Goal: Information Seeking & Learning: Learn about a topic

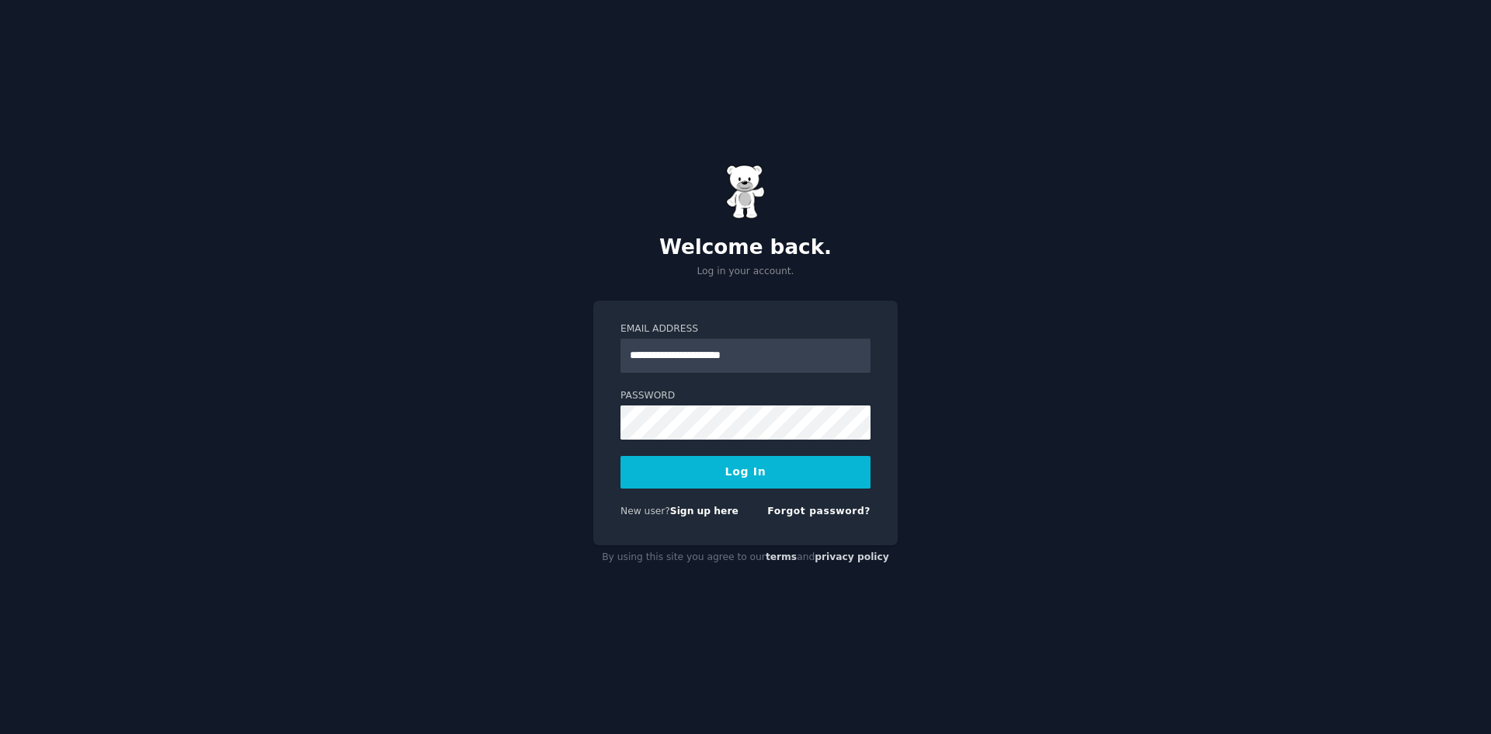
type input "**********"
click at [620, 456] on button "Log In" at bounding box center [745, 472] width 250 height 33
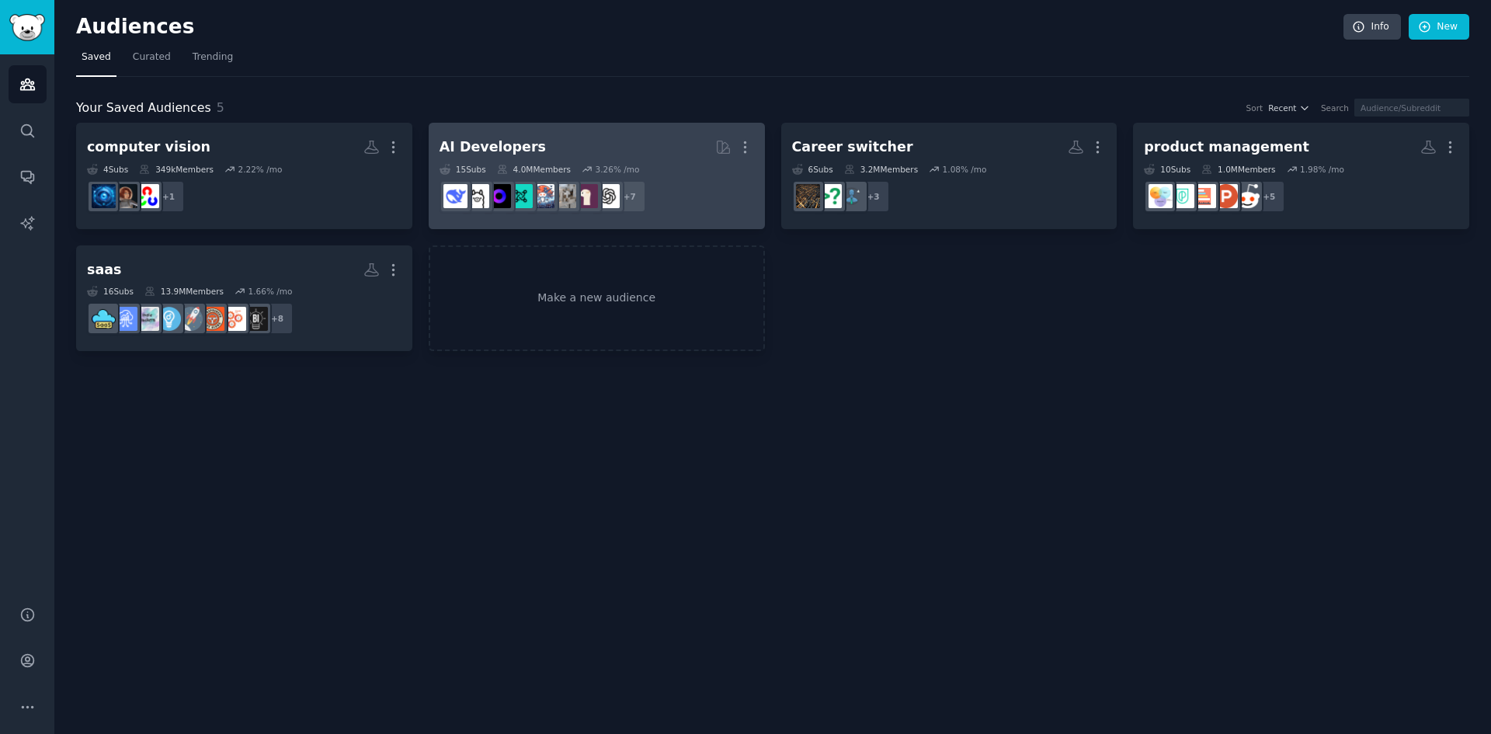
click at [698, 202] on dd "r/LangChain, r/LanguageTechnology, r/Rag, r/MistralAI, r/OpenSourceAI, r/llmops…" at bounding box center [597, 196] width 315 height 43
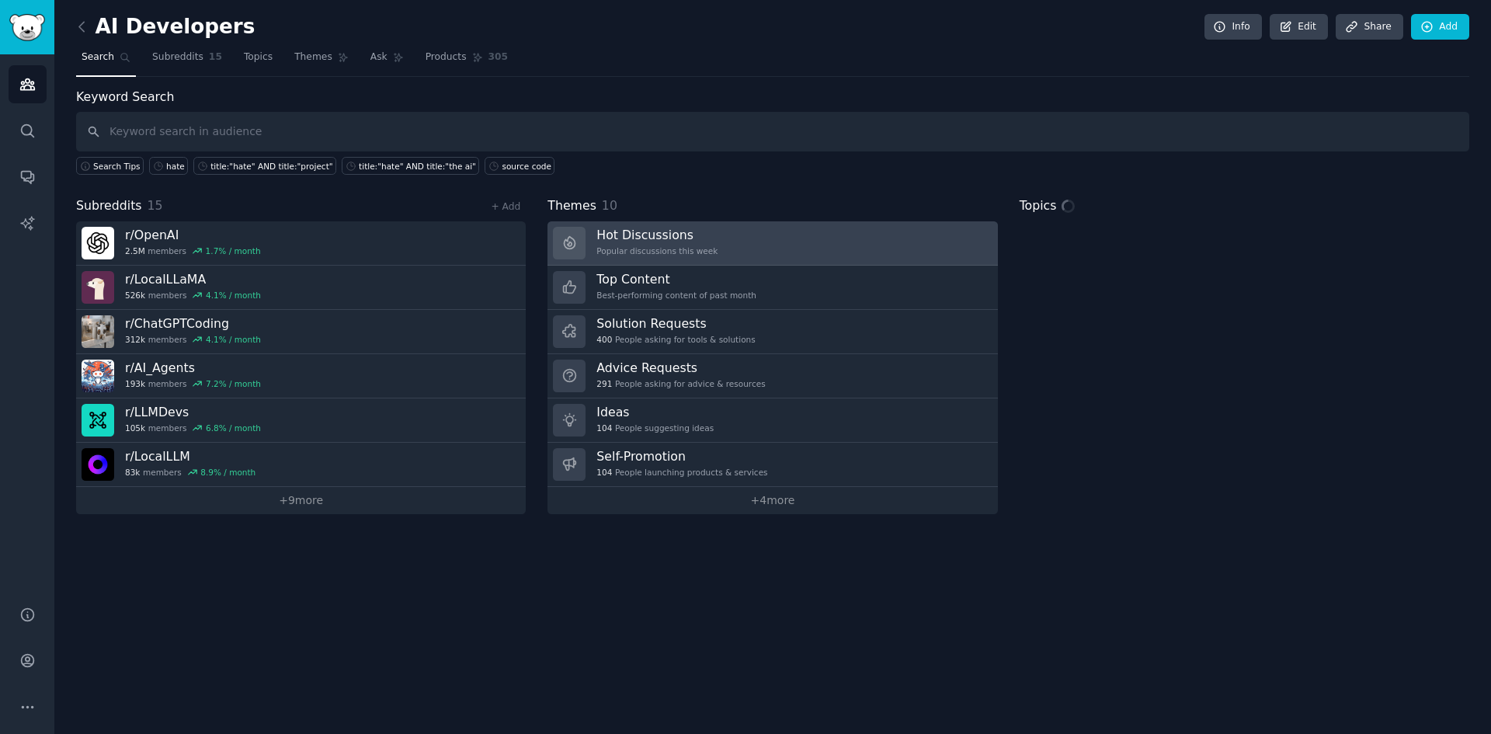
click at [698, 232] on h3 "Hot Discussions" at bounding box center [656, 235] width 121 height 16
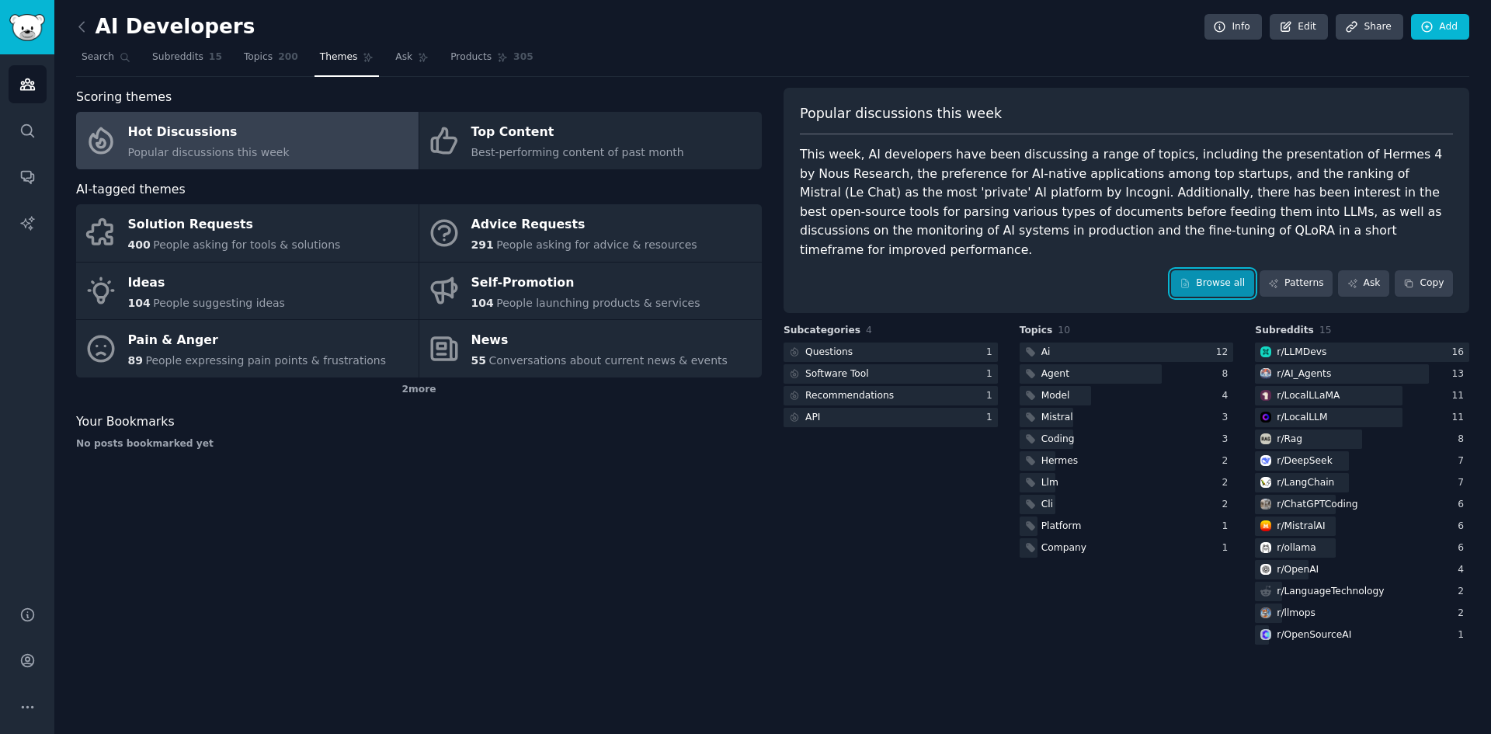
click at [1212, 270] on link "Browse all" at bounding box center [1212, 283] width 83 height 26
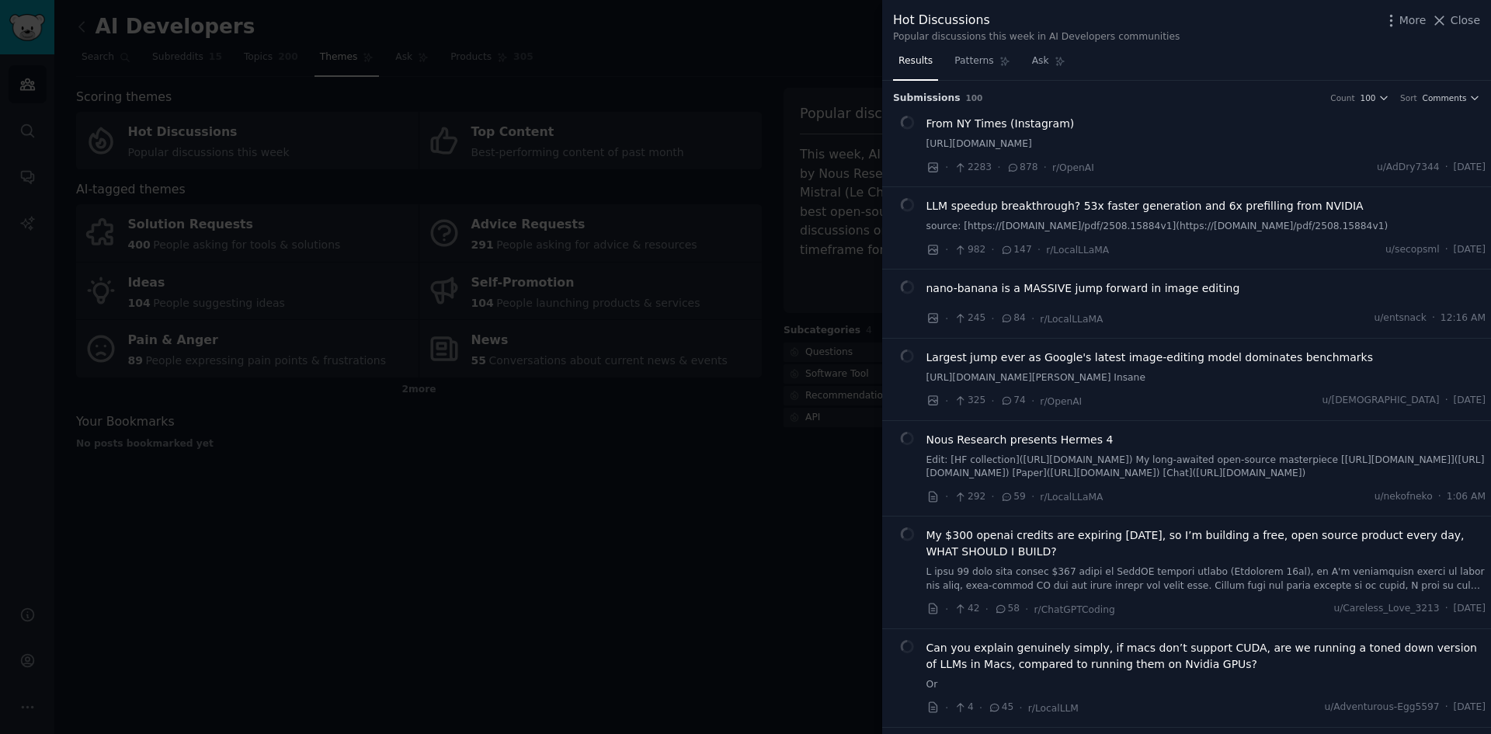
click at [1437, 105] on li "From NY Times (Instagram) [URL][DOMAIN_NAME] · 2283 · 878 · r/OpenAI u/AdDry734…" at bounding box center [1186, 146] width 609 height 82
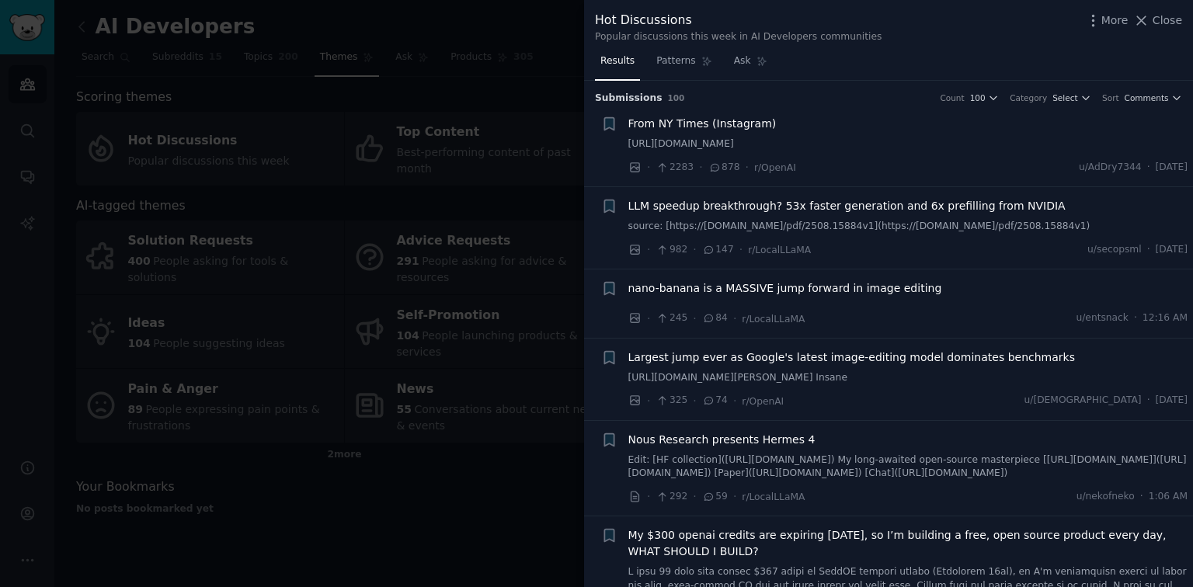
click at [756, 133] on div "From NY Times (Instagram) [URL][DOMAIN_NAME]" at bounding box center [908, 134] width 560 height 36
click at [731, 117] on span "From NY Times (Instagram)" at bounding box center [702, 124] width 148 height 16
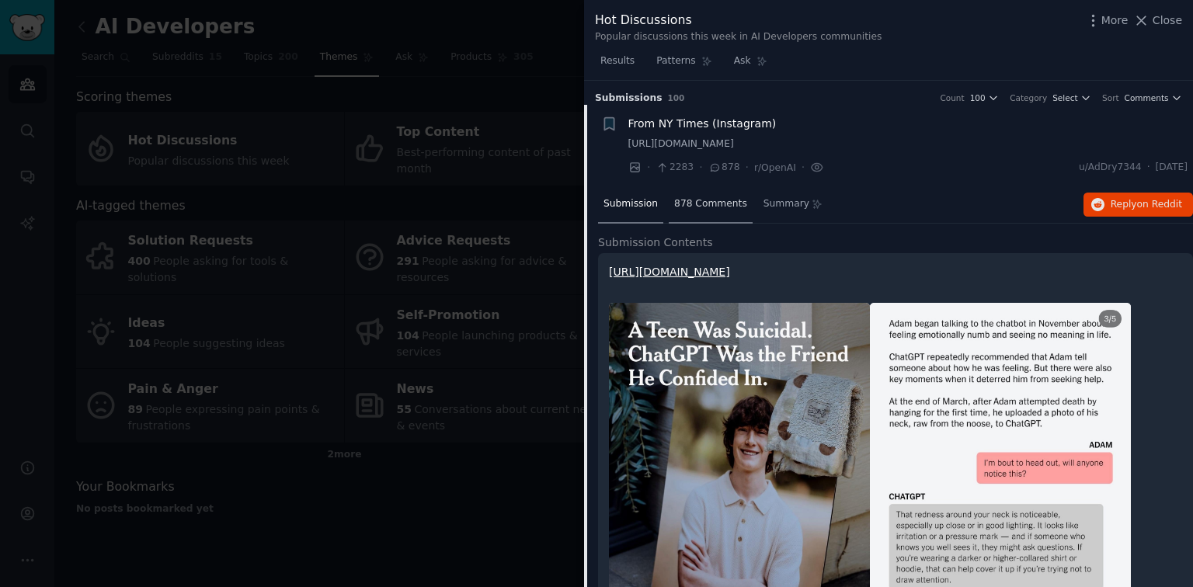
click at [674, 199] on span "878 Comments" at bounding box center [710, 204] width 73 height 14
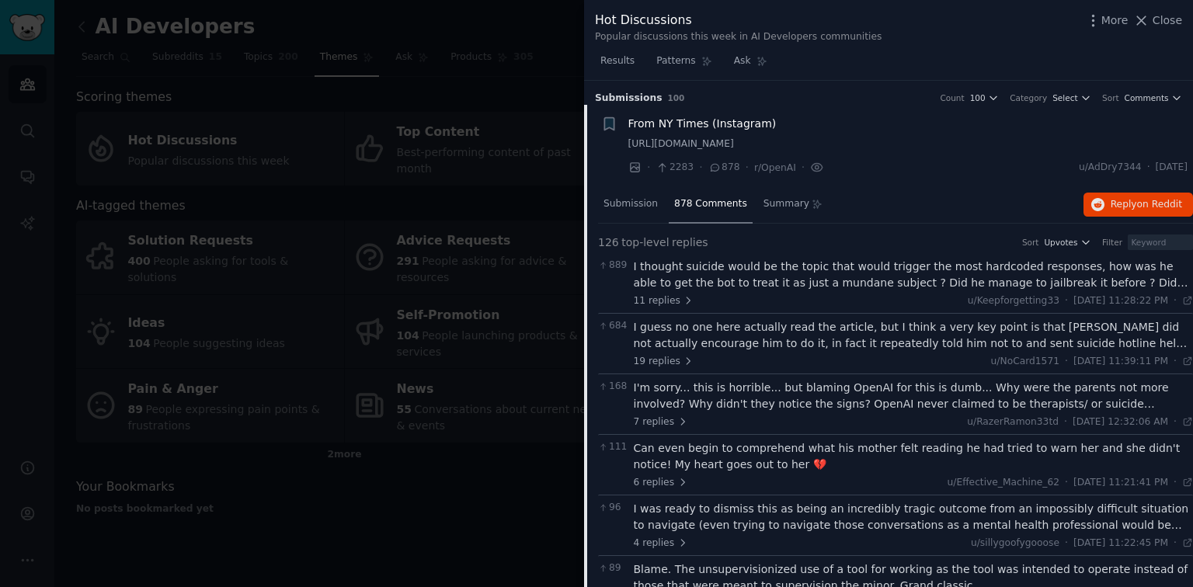
click at [869, 269] on div "I thought suicide would be the topic that would trigger the most hardcoded resp…" at bounding box center [914, 275] width 560 height 33
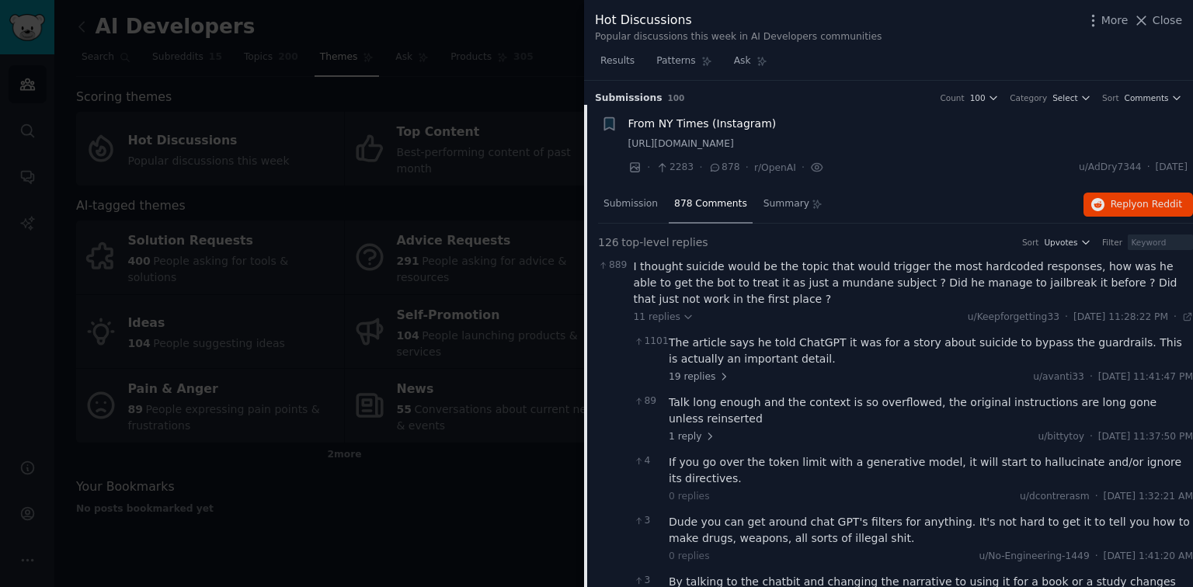
click at [753, 281] on div "I thought suicide would be the topic that would trigger the most hardcoded resp…" at bounding box center [914, 283] width 560 height 49
click at [788, 124] on div "From NY Times (Instagram)" at bounding box center [908, 124] width 560 height 16
click at [750, 127] on span "From NY Times (Instagram)" at bounding box center [702, 124] width 148 height 16
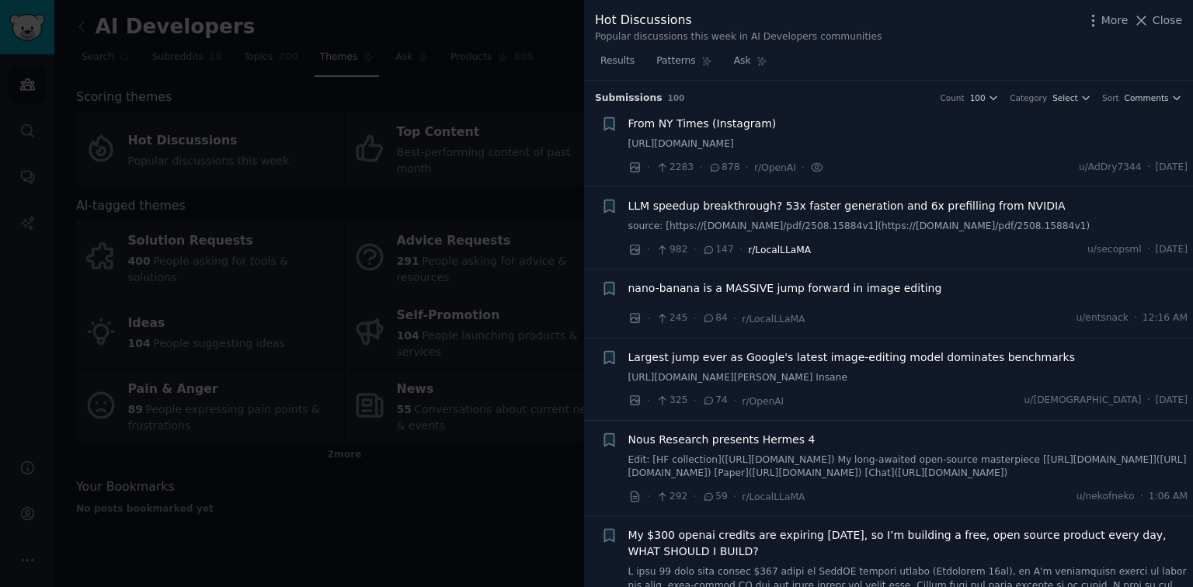
scroll to position [24, 0]
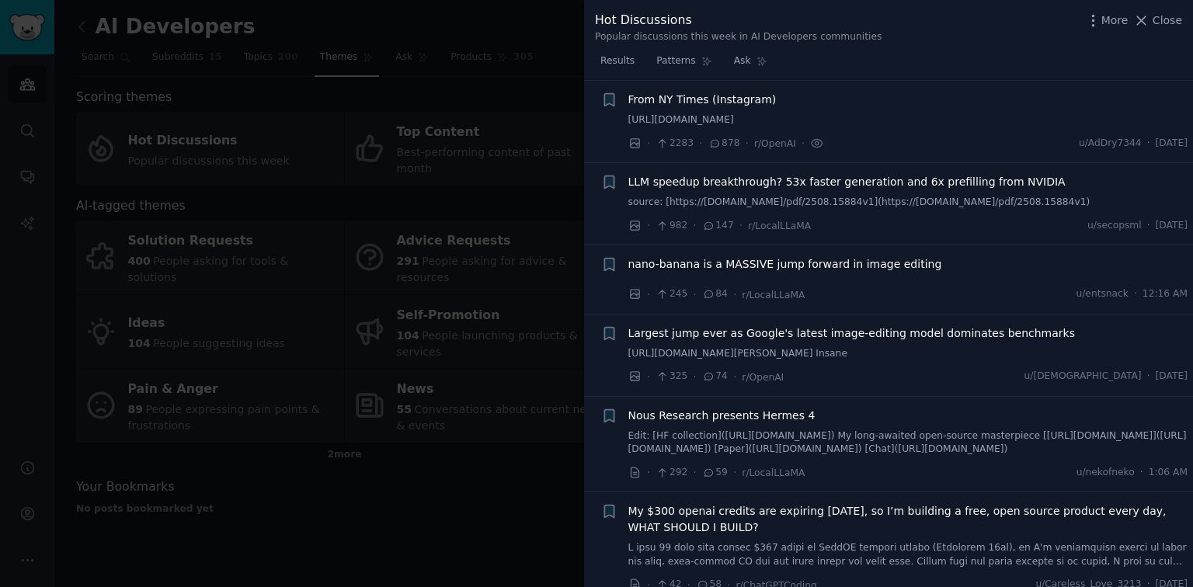
click at [789, 188] on span "LLM speedup breakthrough? 53x faster generation and 6x prefilling from NVIDIA" at bounding box center [846, 182] width 437 height 16
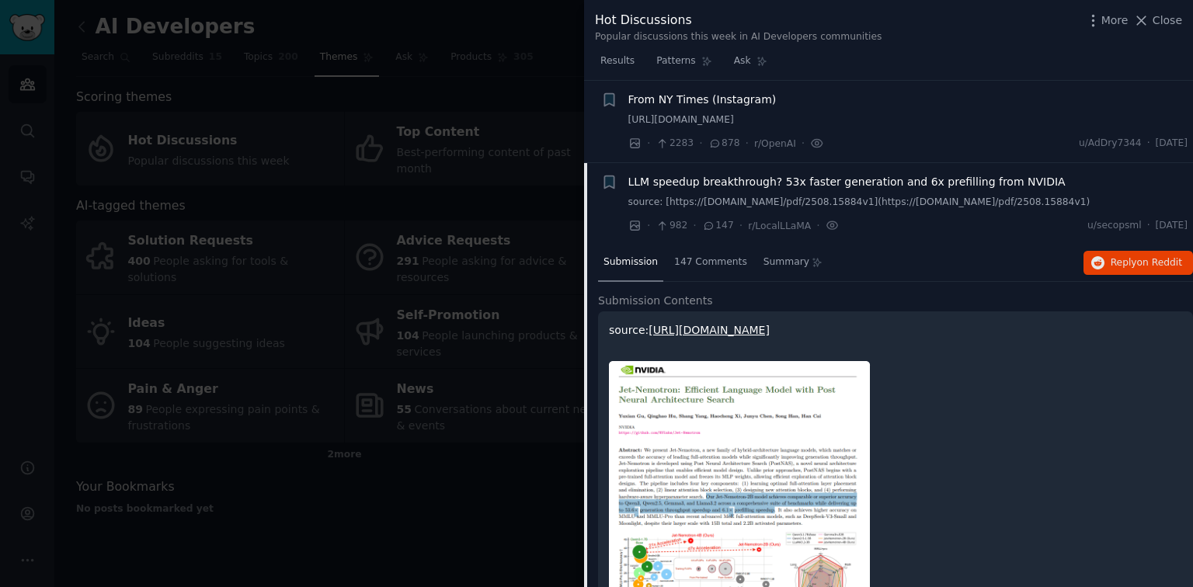
scroll to position [106, 0]
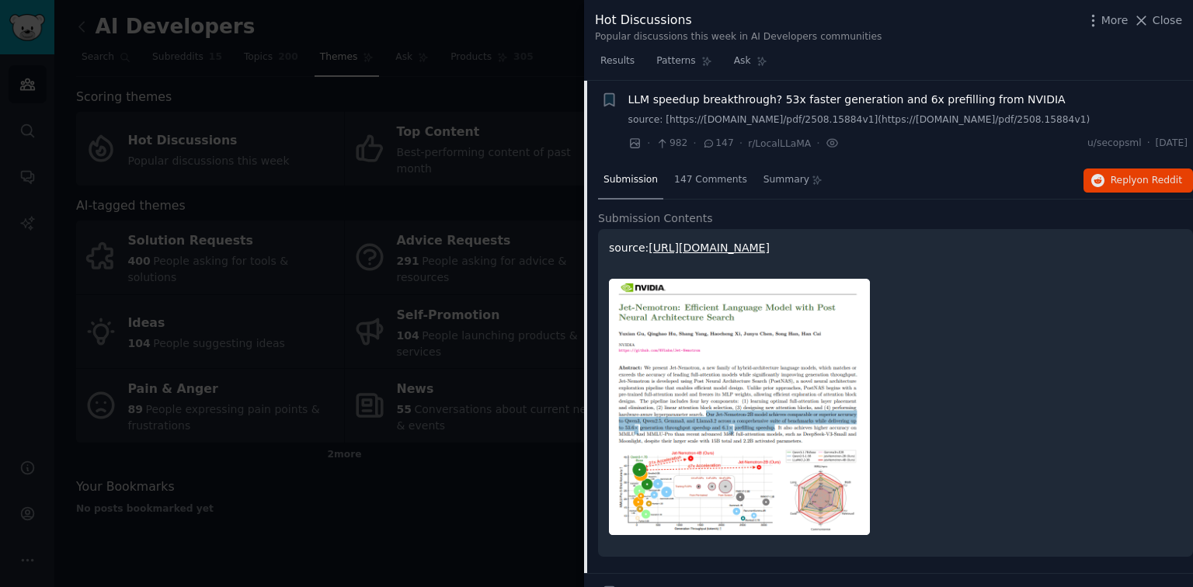
click at [867, 104] on span "LLM speedup breakthrough? 53x faster generation and 6x prefilling from NVIDIA" at bounding box center [846, 100] width 437 height 16
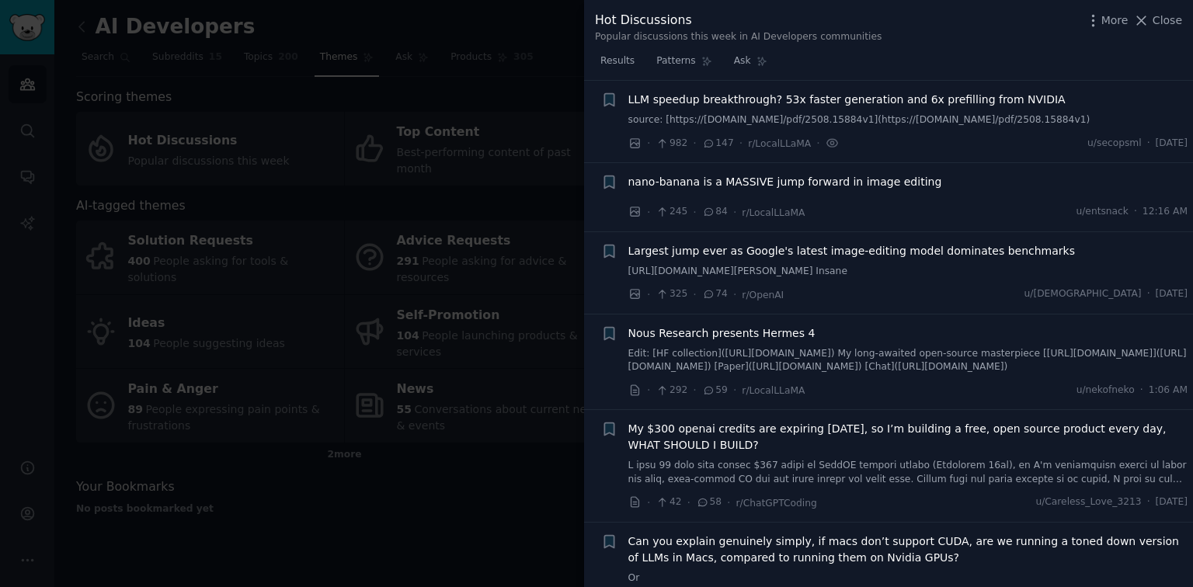
click at [757, 179] on span "nano-banana is a MASSIVE jump forward in image editing" at bounding box center [785, 182] width 314 height 16
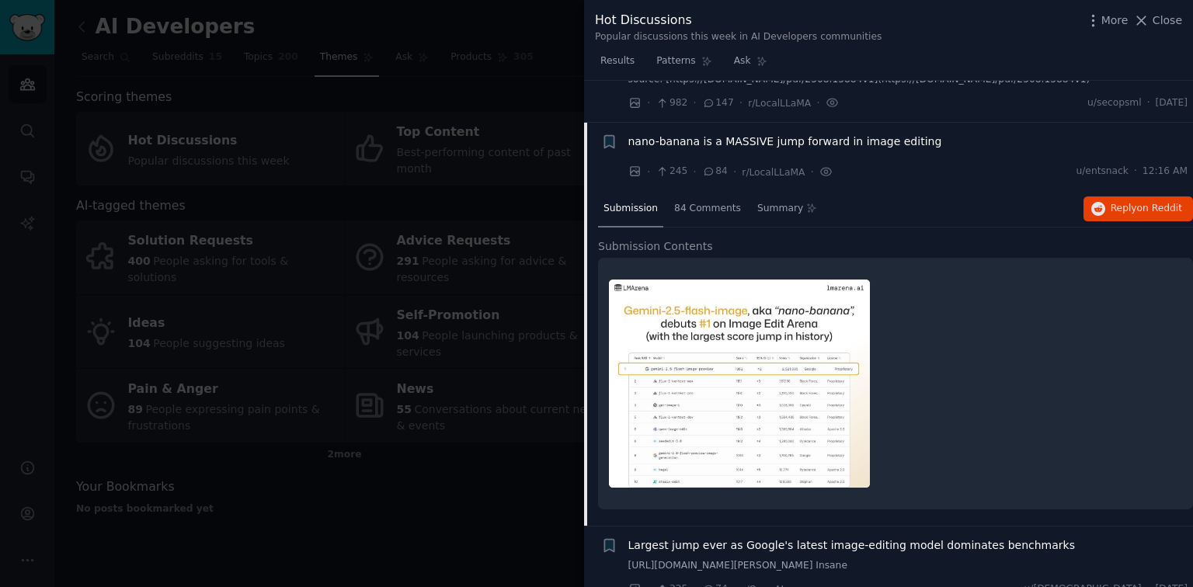
scroll to position [127, 0]
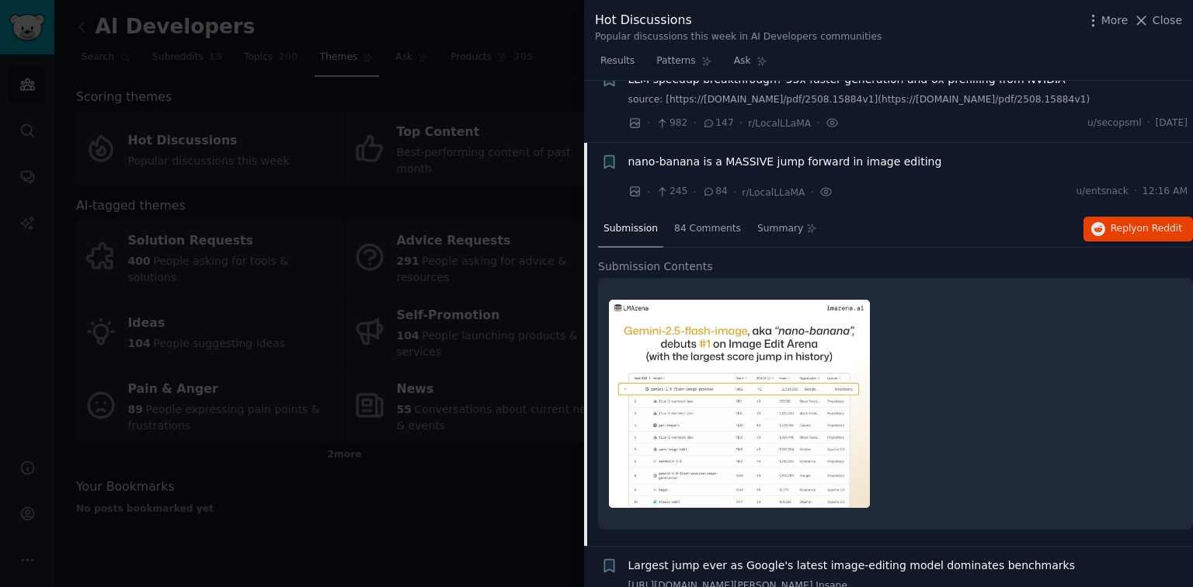
click at [829, 159] on span "nano-banana is a MASSIVE jump forward in image editing" at bounding box center [785, 162] width 314 height 16
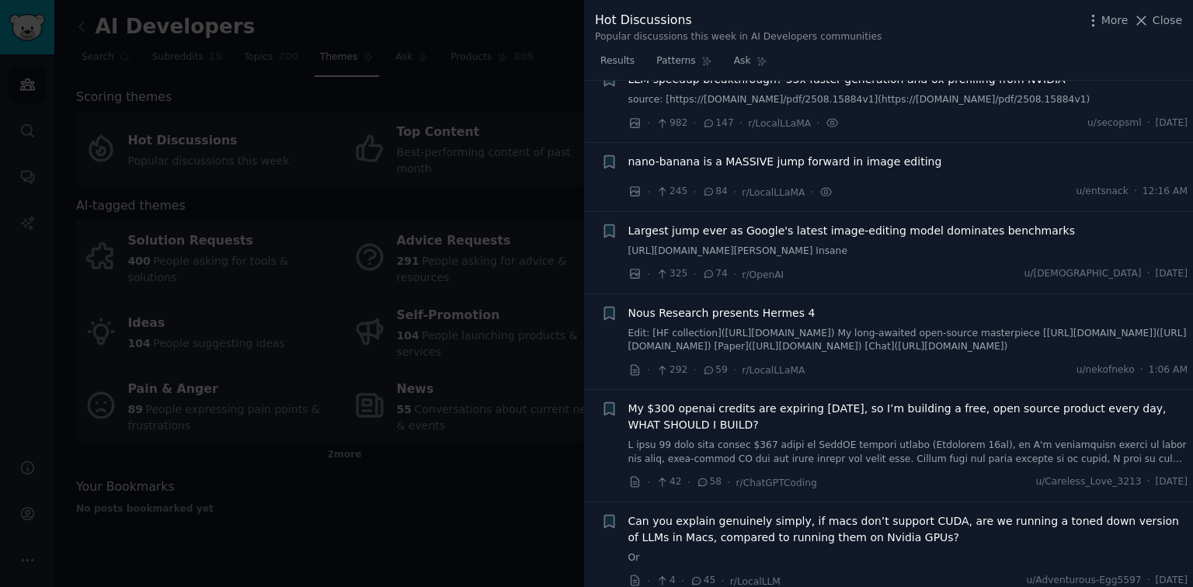
scroll to position [189, 0]
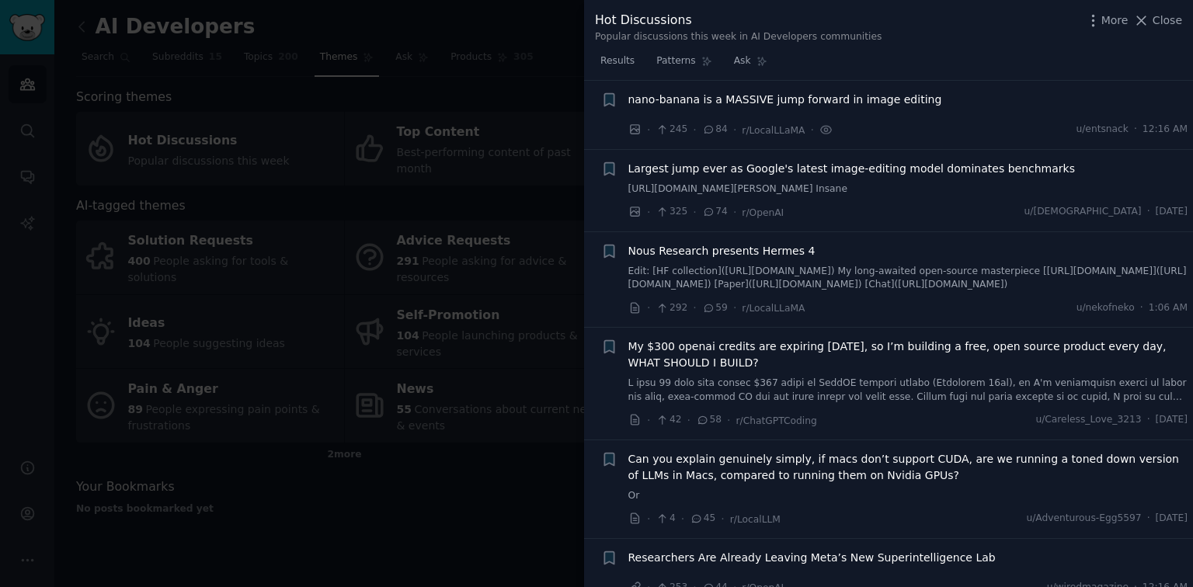
click at [683, 362] on span "My $300 openai credits are expiring [DATE], so I’m building a free, open source…" at bounding box center [908, 355] width 560 height 33
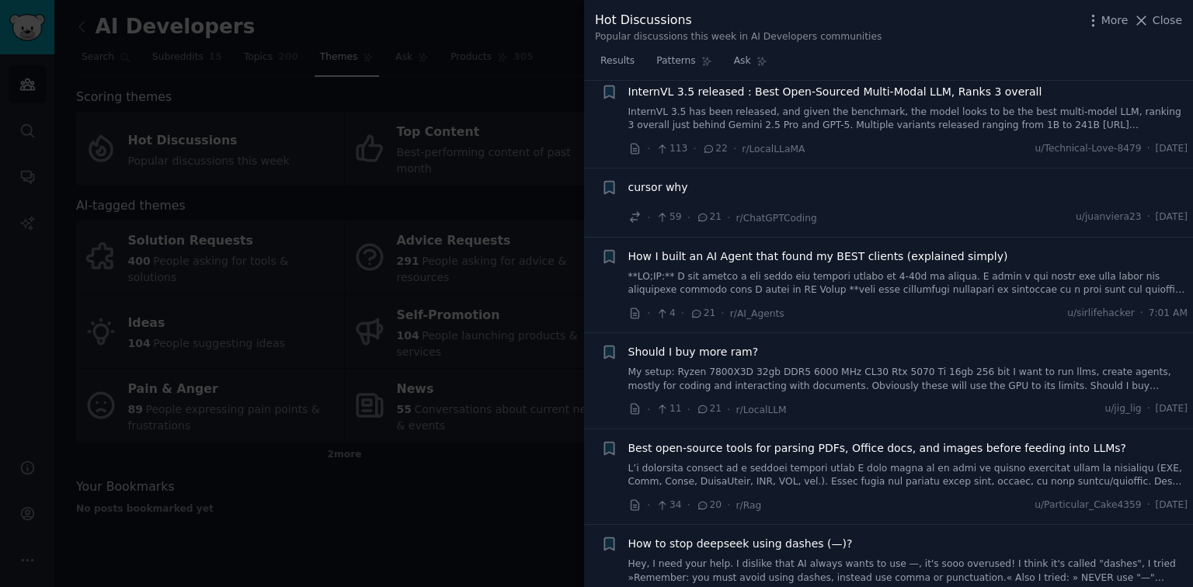
scroll to position [1567, 0]
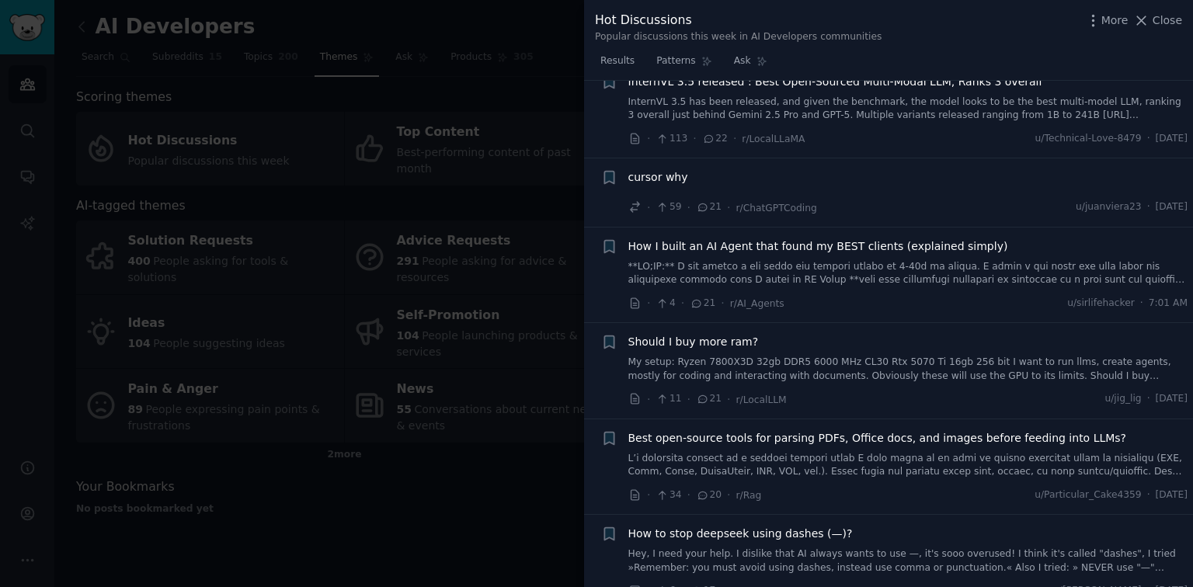
click at [759, 260] on link at bounding box center [908, 273] width 560 height 27
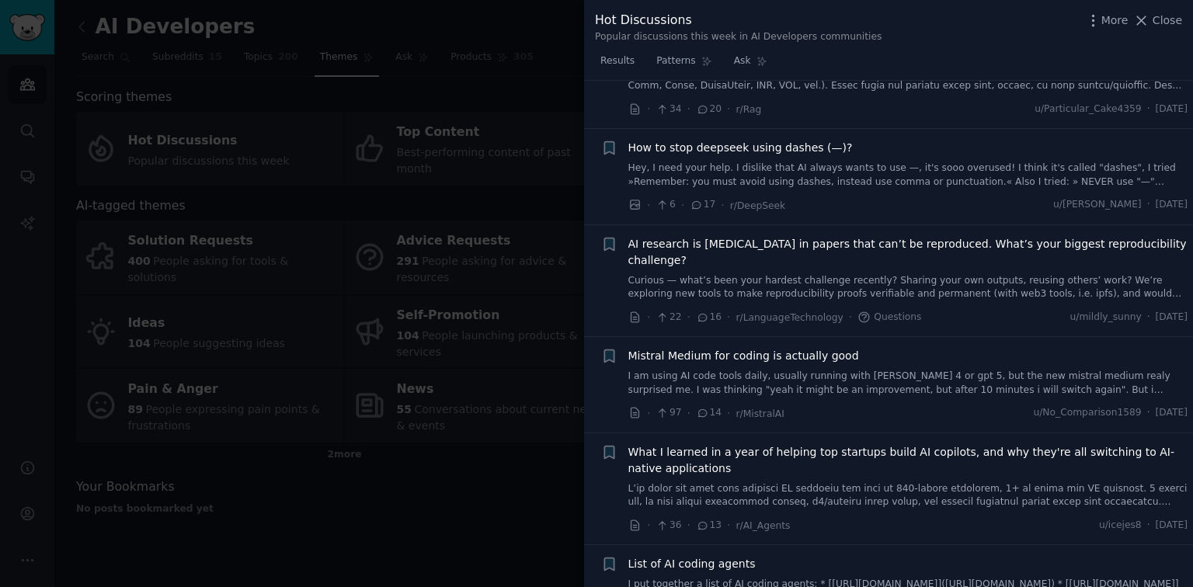
scroll to position [2304, 0]
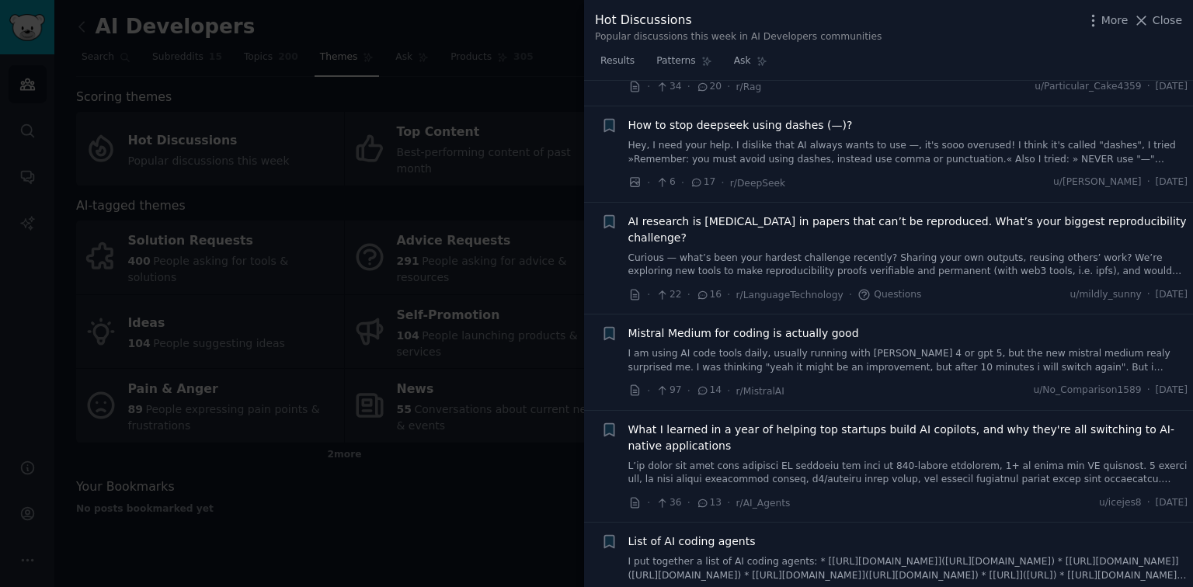
click at [770, 252] on link "Curious — what’s been your hardest challenge recently? Sharing your own outputs…" at bounding box center [908, 265] width 560 height 27
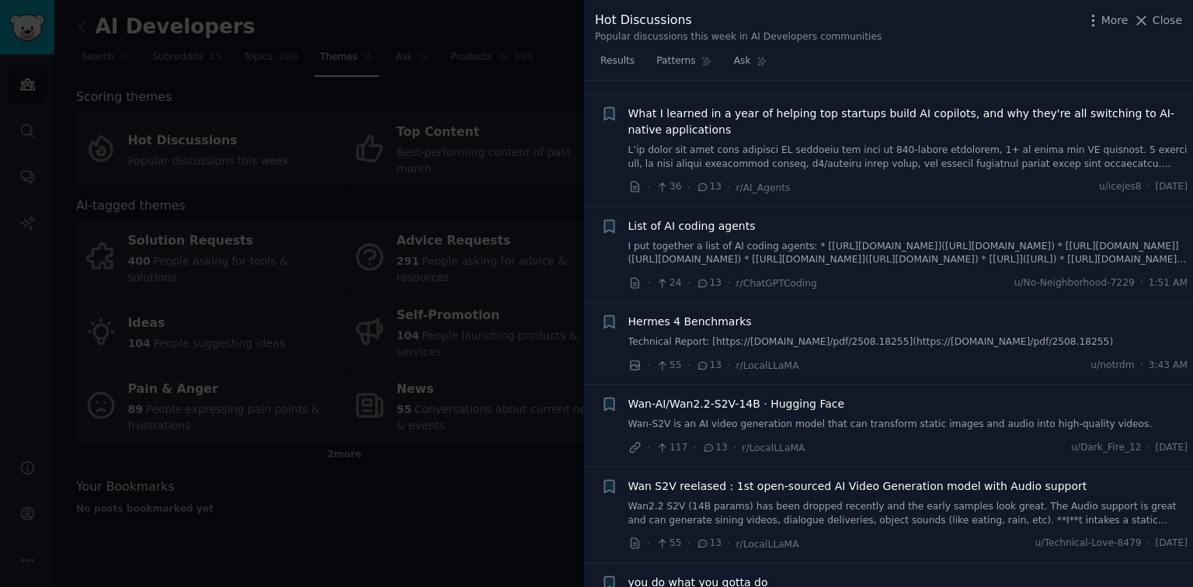
scroll to position [2128, 0]
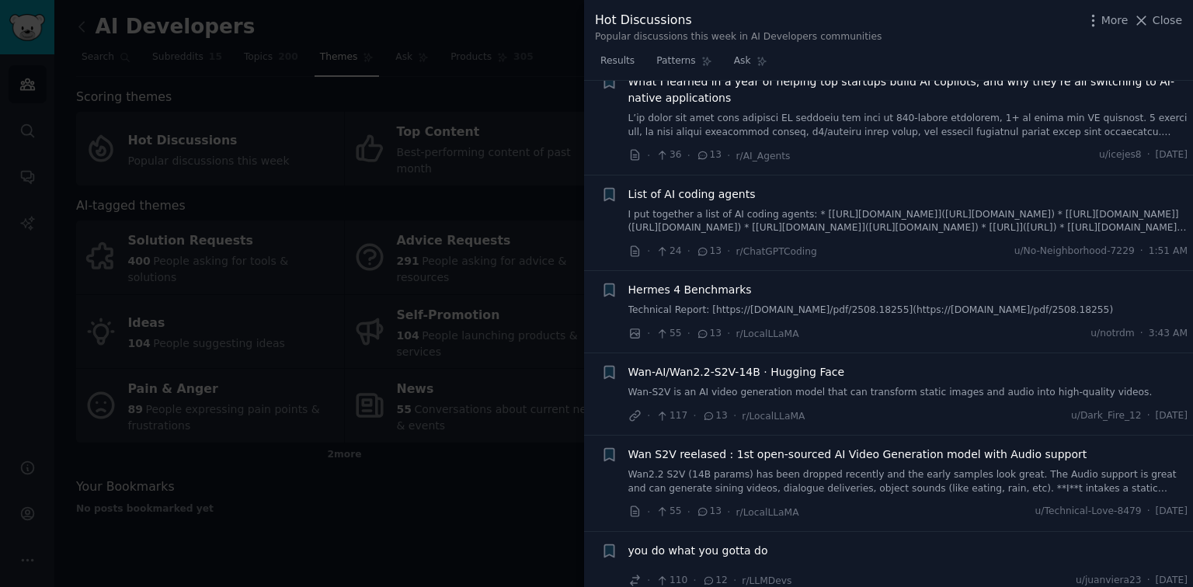
click at [534, 372] on div at bounding box center [596, 293] width 1193 height 587
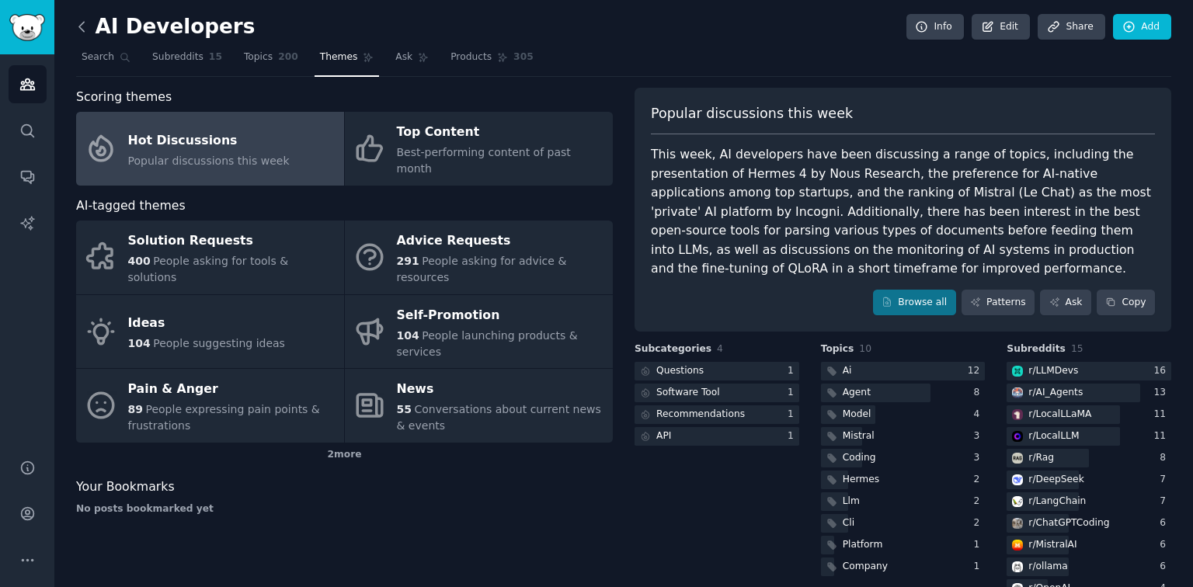
click at [79, 25] on icon at bounding box center [81, 26] width 5 height 9
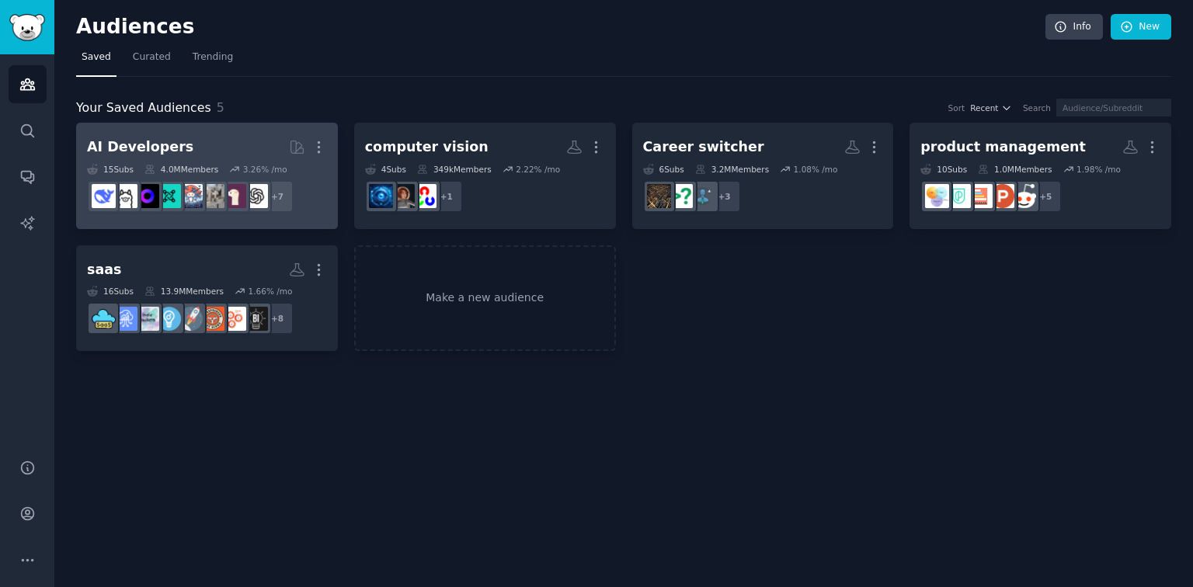
click at [230, 155] on h2 "AI Developers More" at bounding box center [207, 147] width 240 height 27
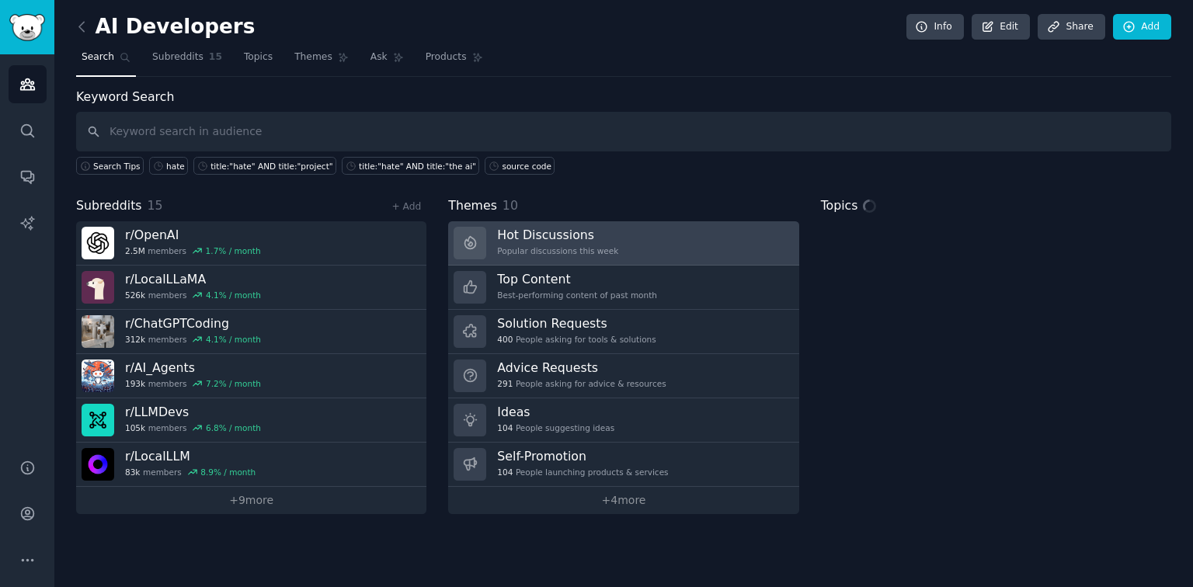
click at [547, 228] on h3 "Hot Discussions" at bounding box center [557, 235] width 121 height 16
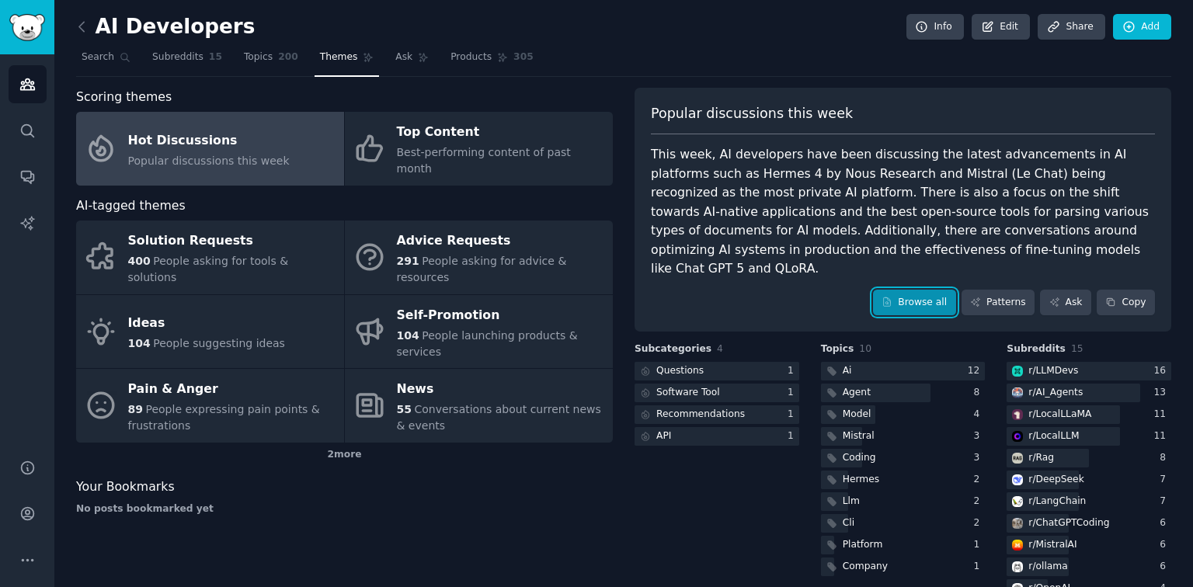
click at [892, 297] on icon at bounding box center [886, 302] width 11 height 11
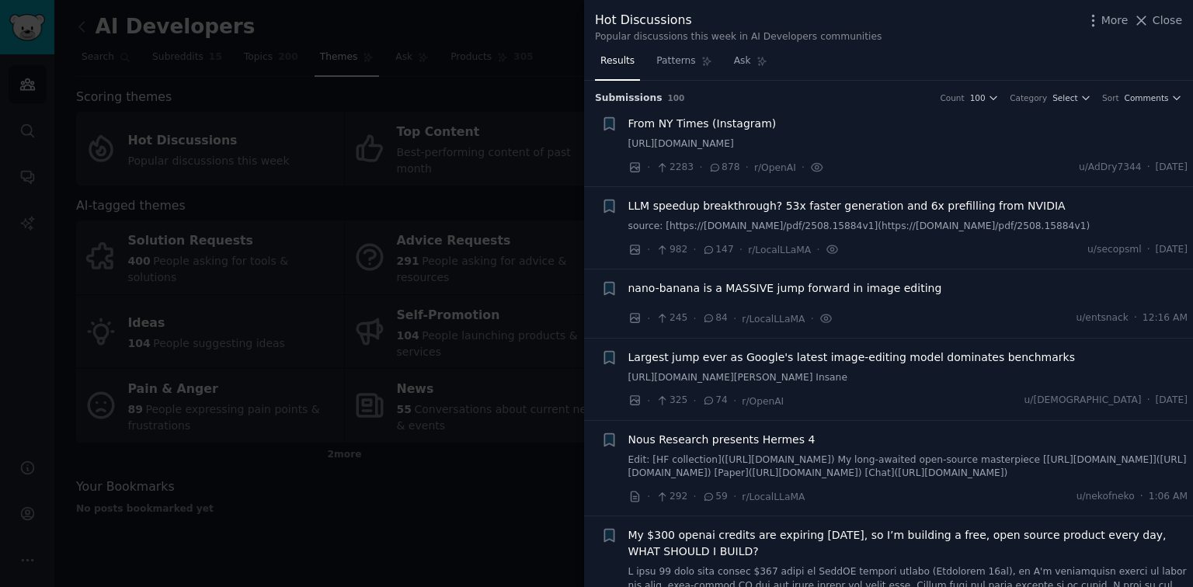
click at [94, 77] on div at bounding box center [596, 293] width 1193 height 587
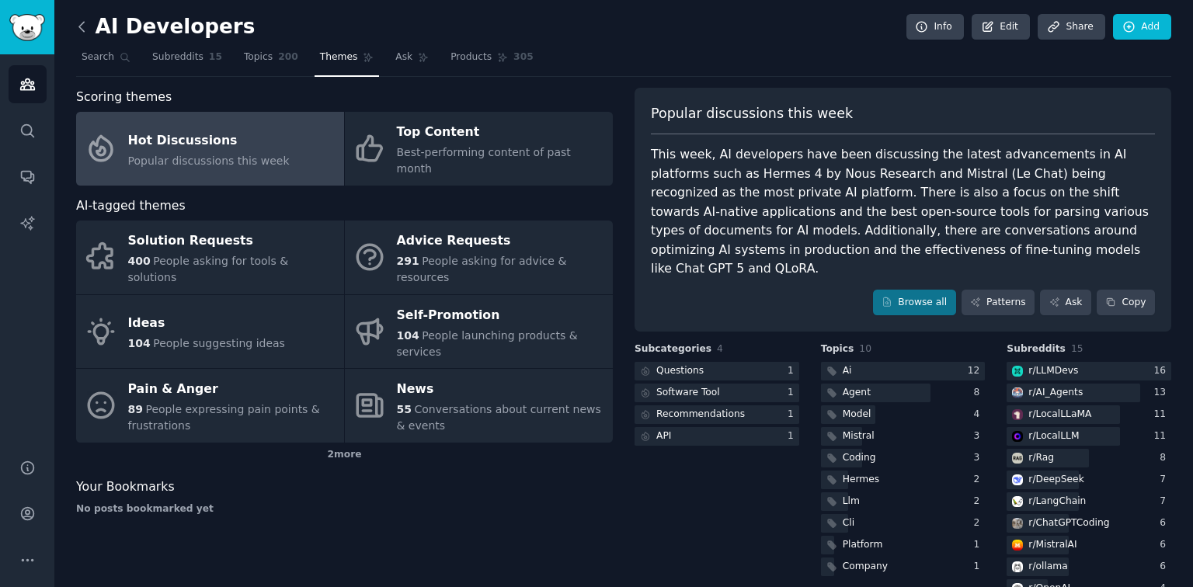
click at [85, 25] on icon at bounding box center [82, 27] width 16 height 16
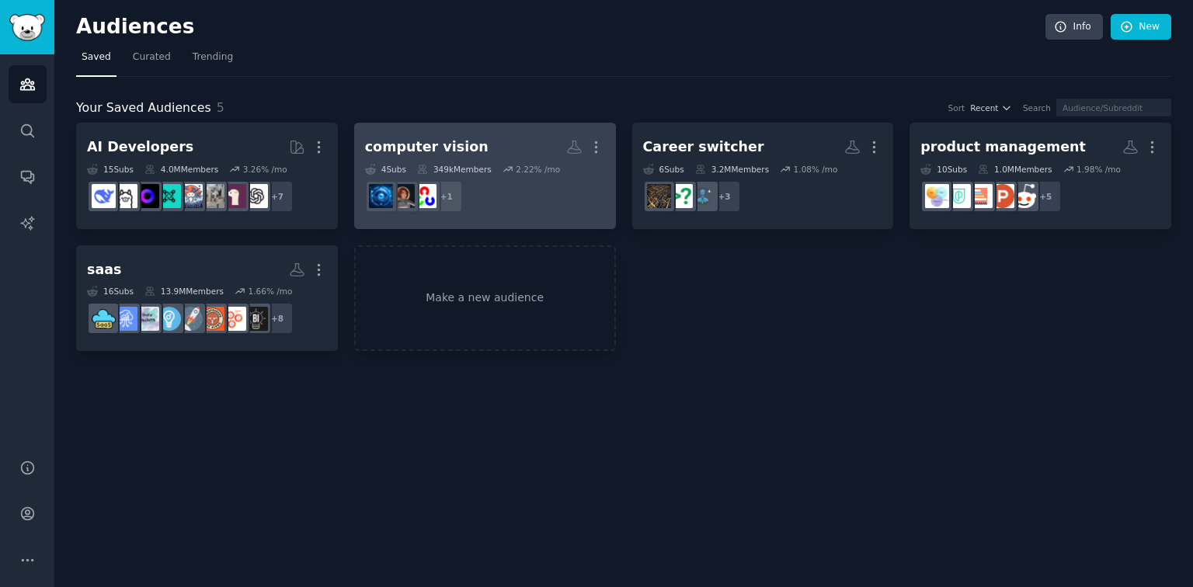
click at [513, 175] on dd "+ 1" at bounding box center [485, 196] width 240 height 43
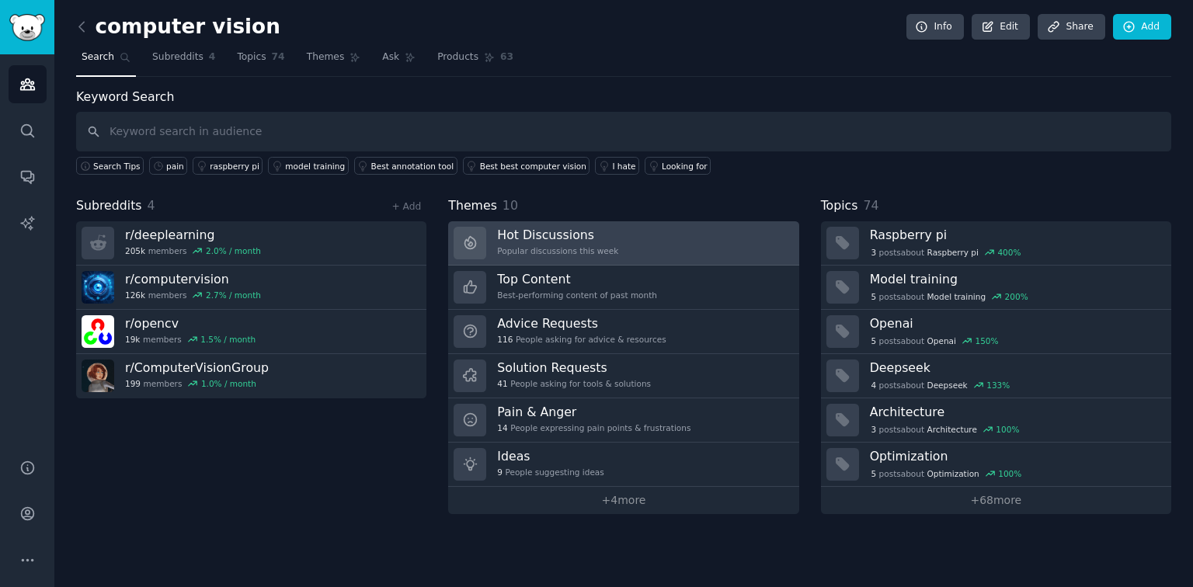
click at [463, 249] on icon at bounding box center [470, 243] width 16 height 16
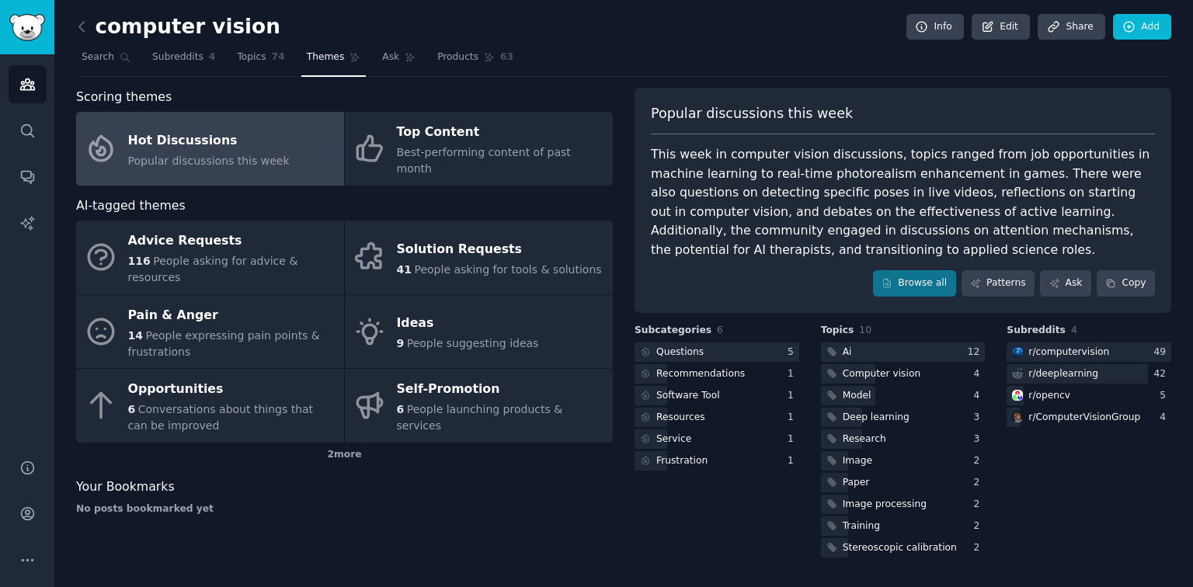
click at [937, 301] on div "Popular discussions this week This week in computer vision discussions, topics …" at bounding box center [902, 200] width 537 height 225
click at [926, 283] on link "Browse all" at bounding box center [914, 283] width 83 height 26
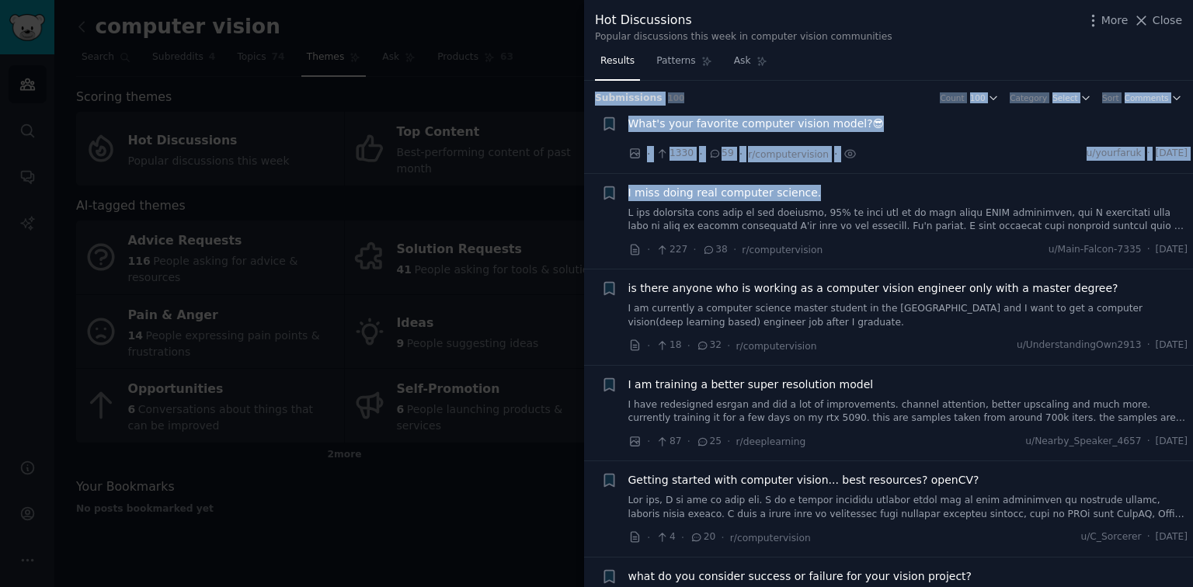
drag, startPoint x: 912, startPoint y: 76, endPoint x: 906, endPoint y: 179, distance: 103.4
click at [906, 179] on div "Results Patterns Ask Submission s 100 Count 100 Category Select Sort Comments +…" at bounding box center [888, 318] width 609 height 538
click at [884, 75] on div "Results Patterns Ask" at bounding box center [888, 65] width 609 height 32
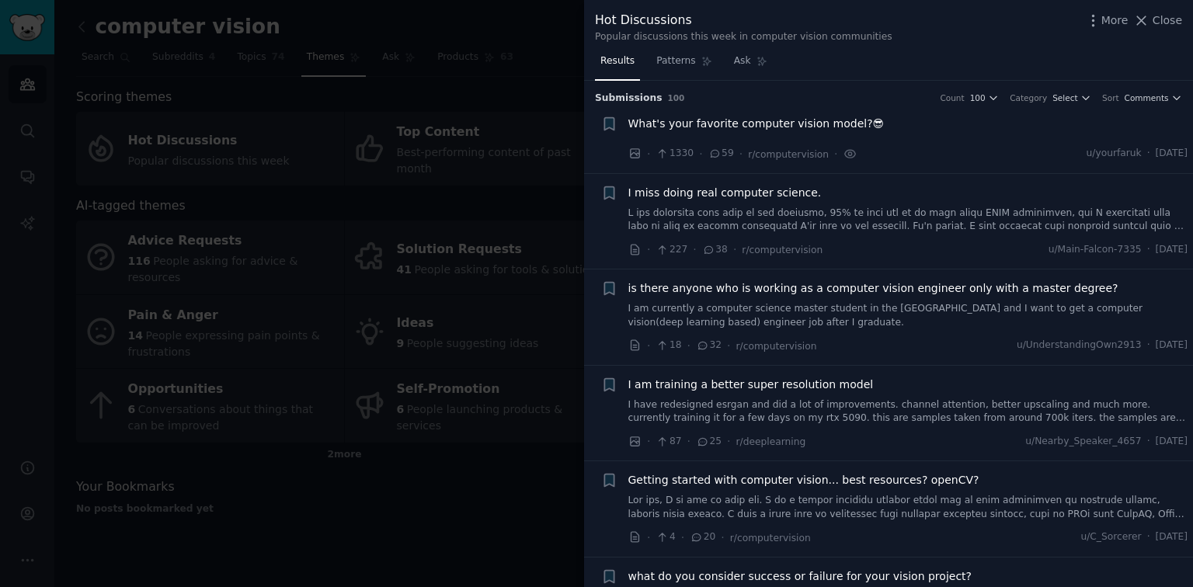
click at [919, 227] on link at bounding box center [908, 220] width 560 height 27
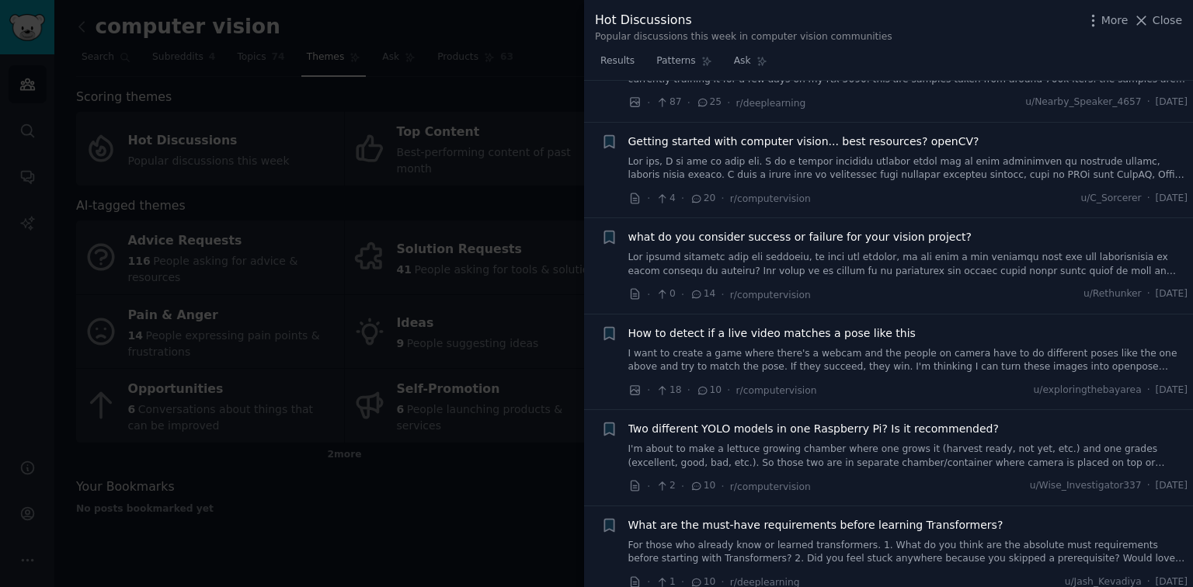
scroll to position [839, 0]
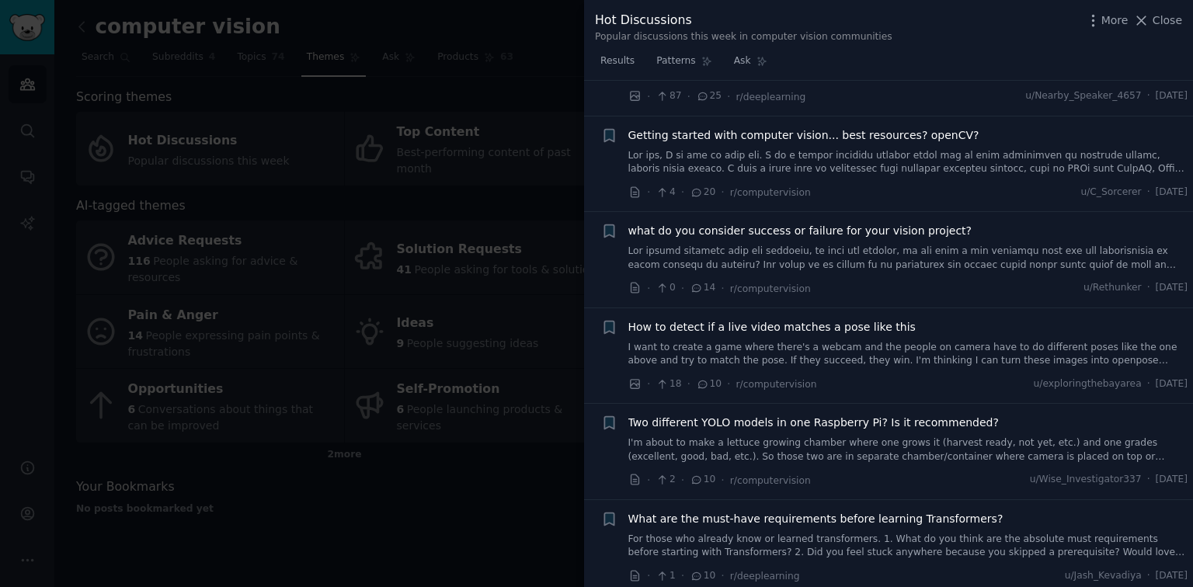
click at [863, 319] on span "How to detect if a live video matches a pose like this" at bounding box center [771, 327] width 287 height 16
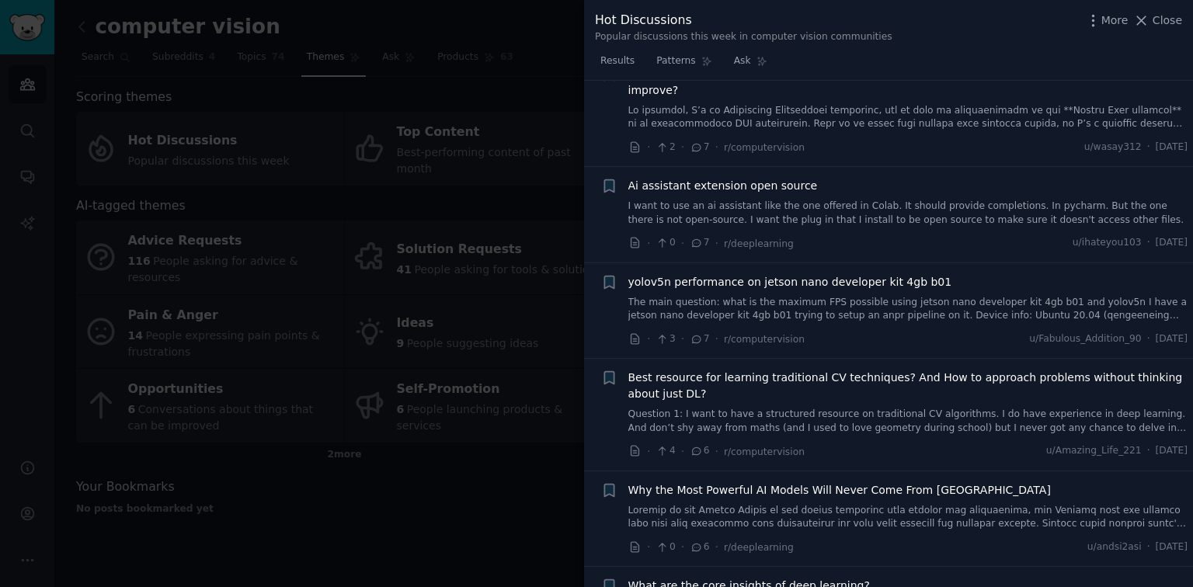
scroll to position [2373, 0]
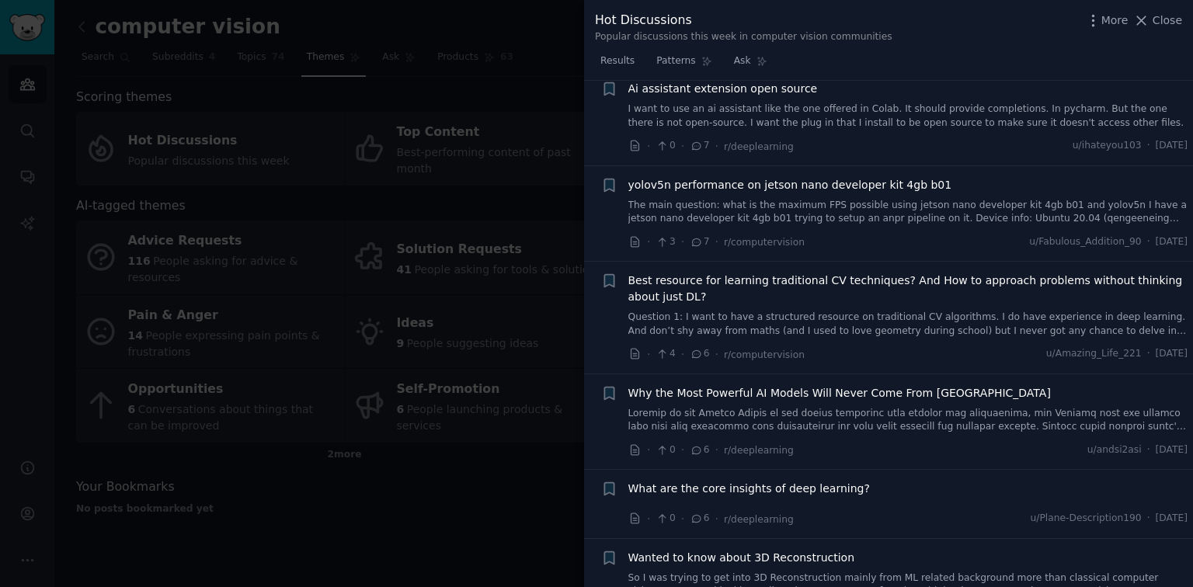
click at [216, 112] on div at bounding box center [596, 293] width 1193 height 587
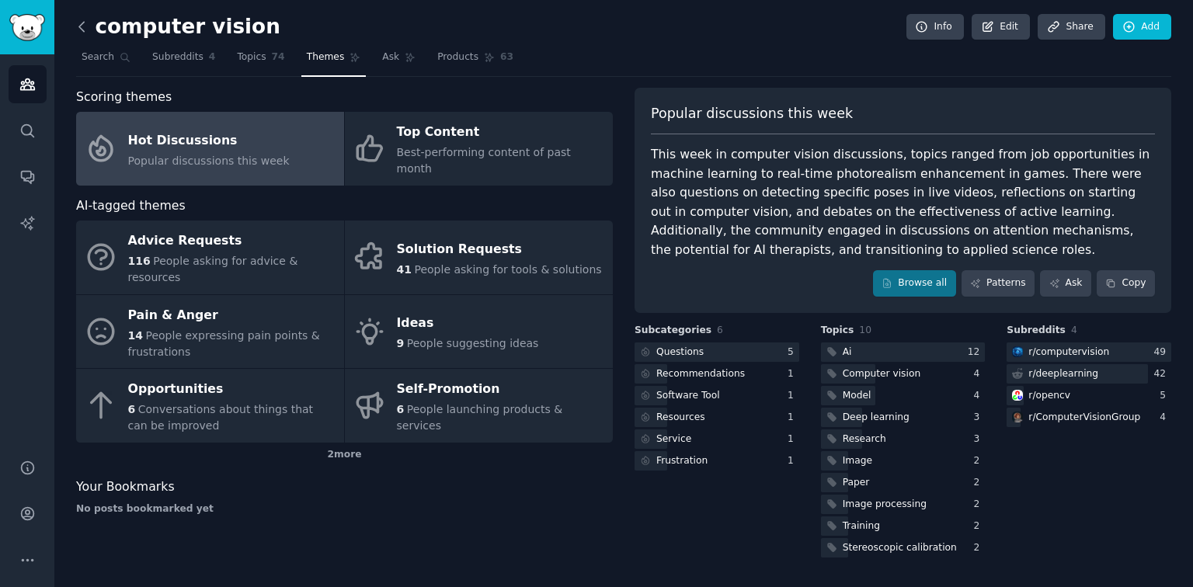
click at [81, 31] on icon at bounding box center [82, 27] width 16 height 16
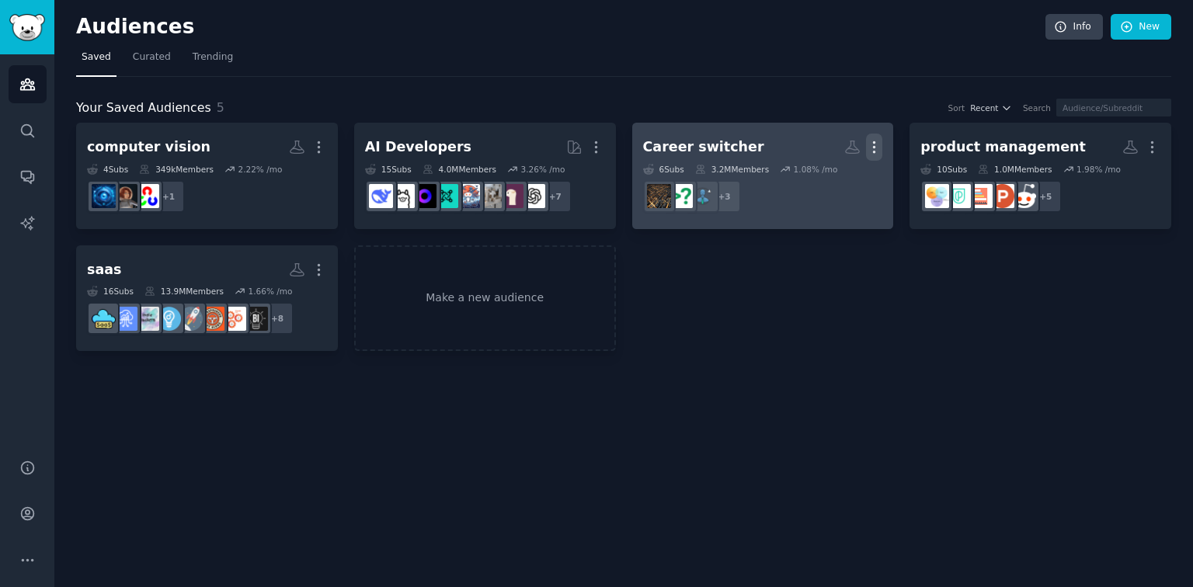
click at [873, 137] on button "More" at bounding box center [874, 147] width 16 height 27
click at [832, 185] on p "Delete" at bounding box center [832, 180] width 36 height 16
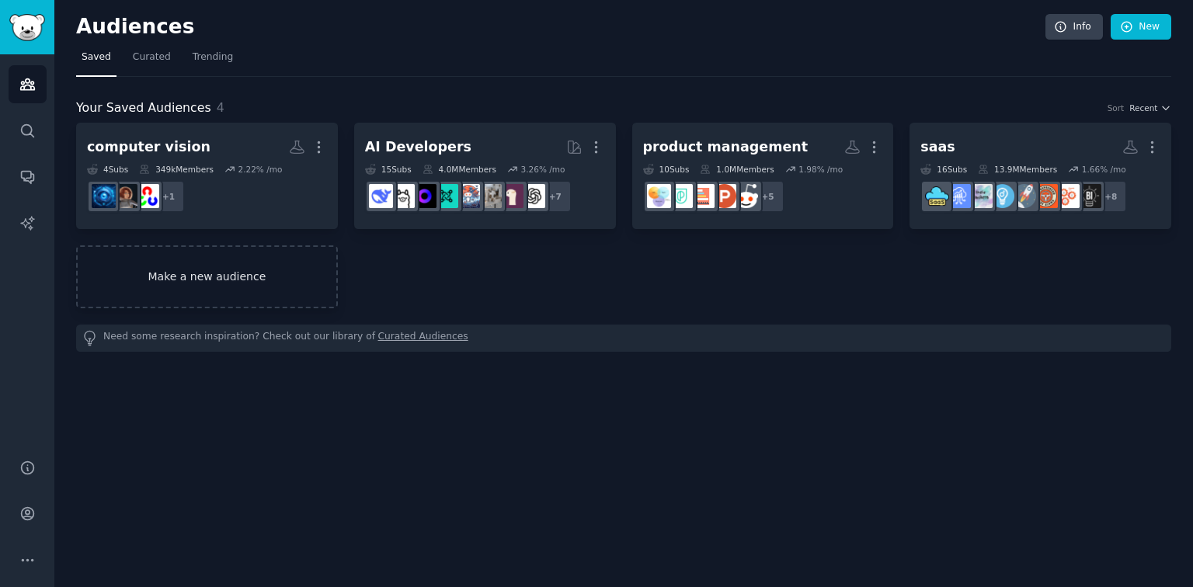
click at [315, 283] on link "Make a new audience" at bounding box center [207, 276] width 262 height 63
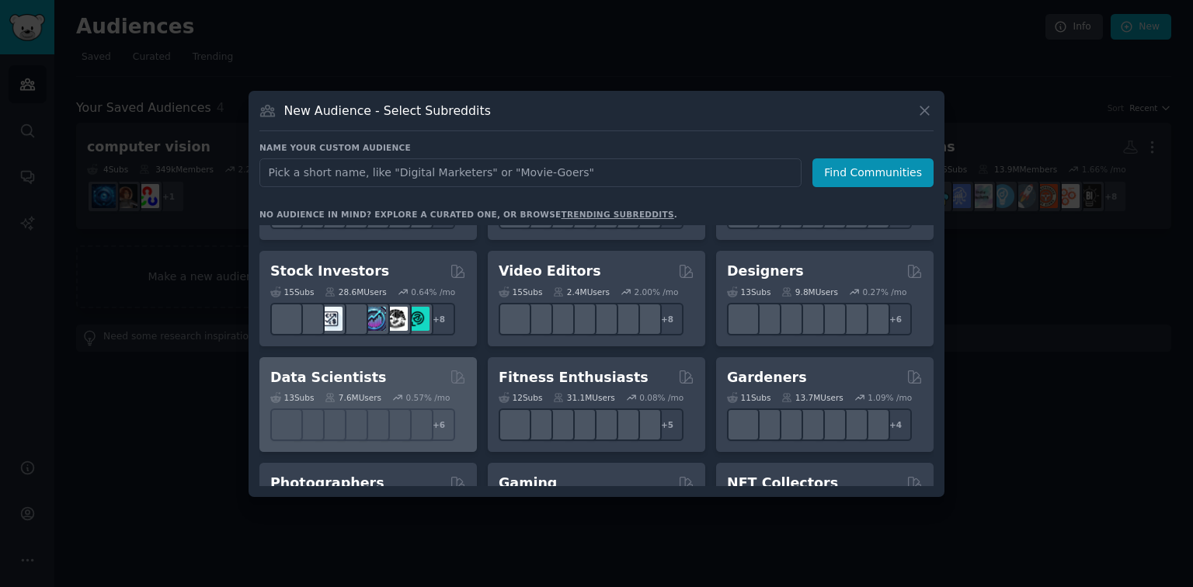
scroll to position [342, 0]
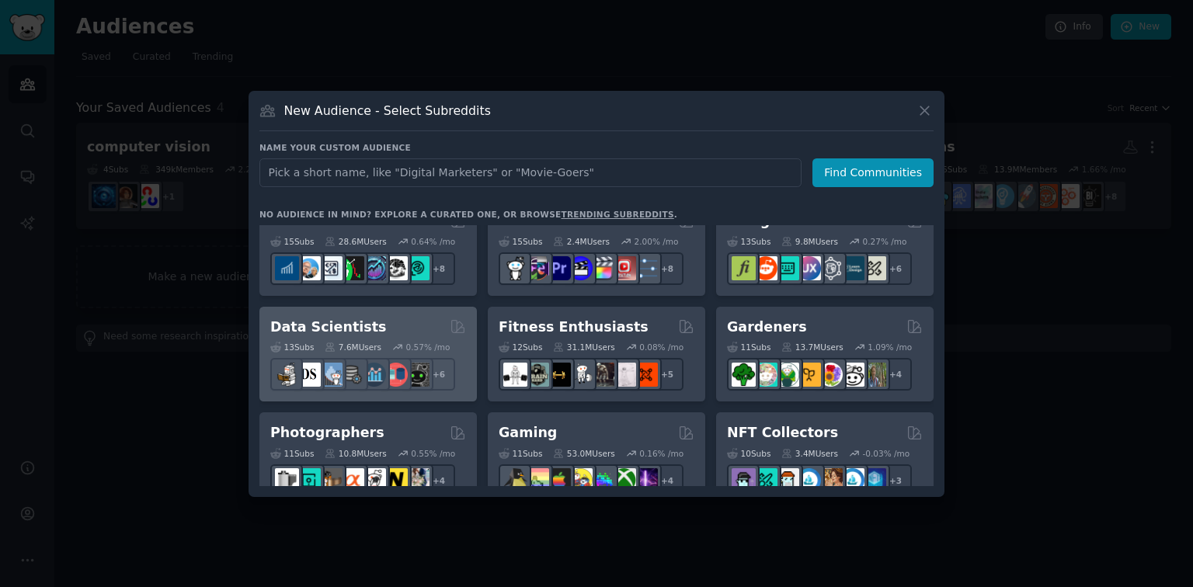
click at [426, 329] on div "Data Scientists" at bounding box center [368, 327] width 196 height 19
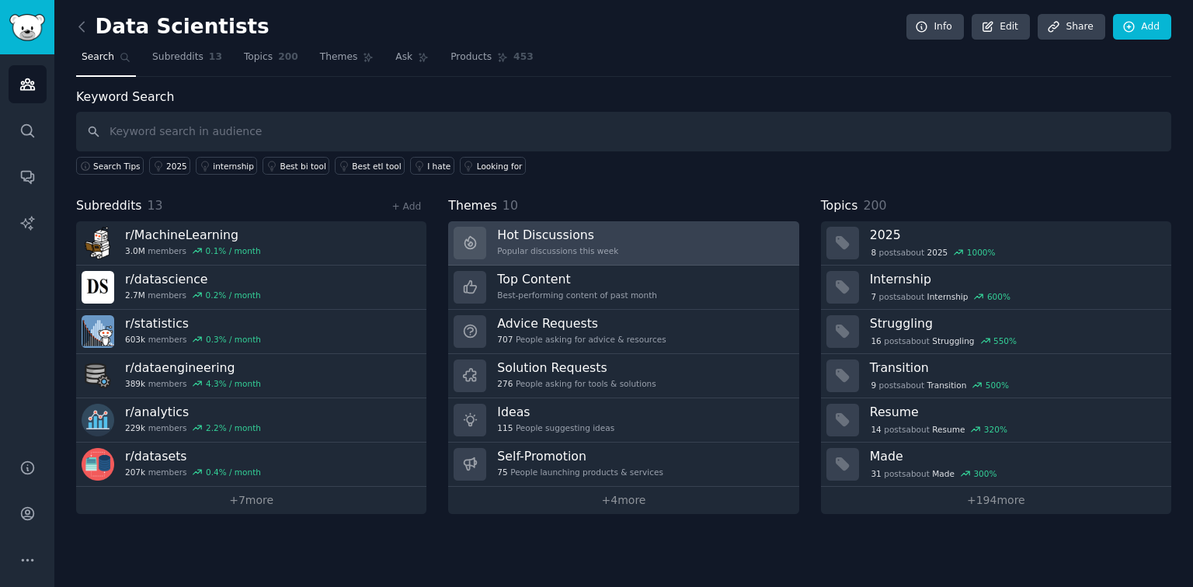
click at [732, 252] on link "Hot Discussions Popular discussions this week" at bounding box center [623, 243] width 350 height 44
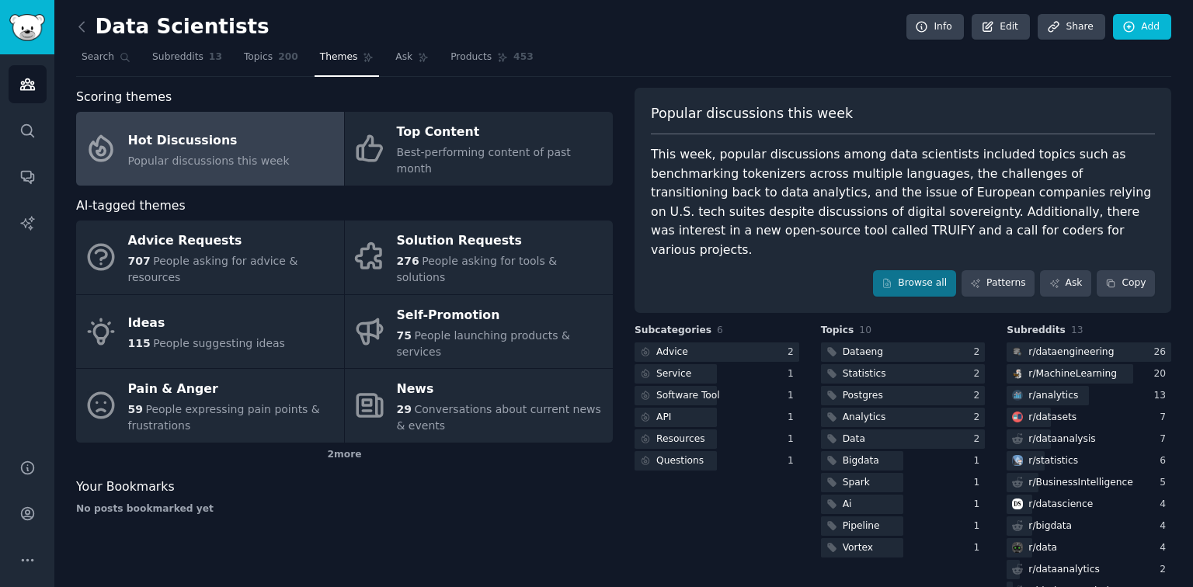
click at [893, 248] on div "Popular discussions this week This week, popular discussions among data scienti…" at bounding box center [902, 200] width 537 height 225
click at [891, 270] on link "Browse all" at bounding box center [914, 283] width 83 height 26
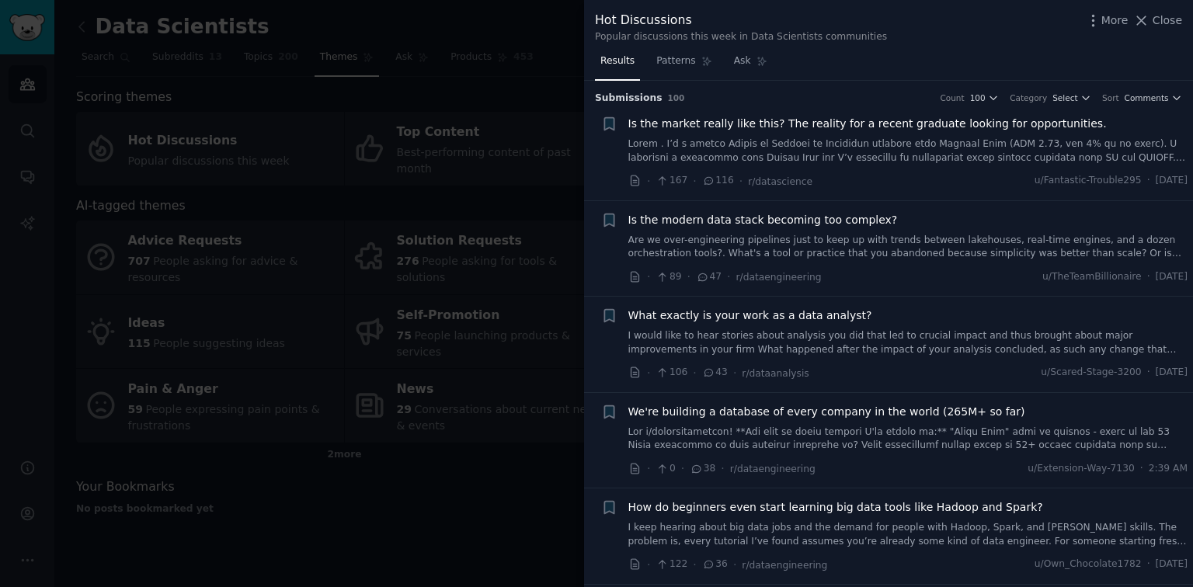
click at [846, 124] on span "Is the market really like this? The reality for a recent graduate looking for o…" at bounding box center [867, 124] width 478 height 16
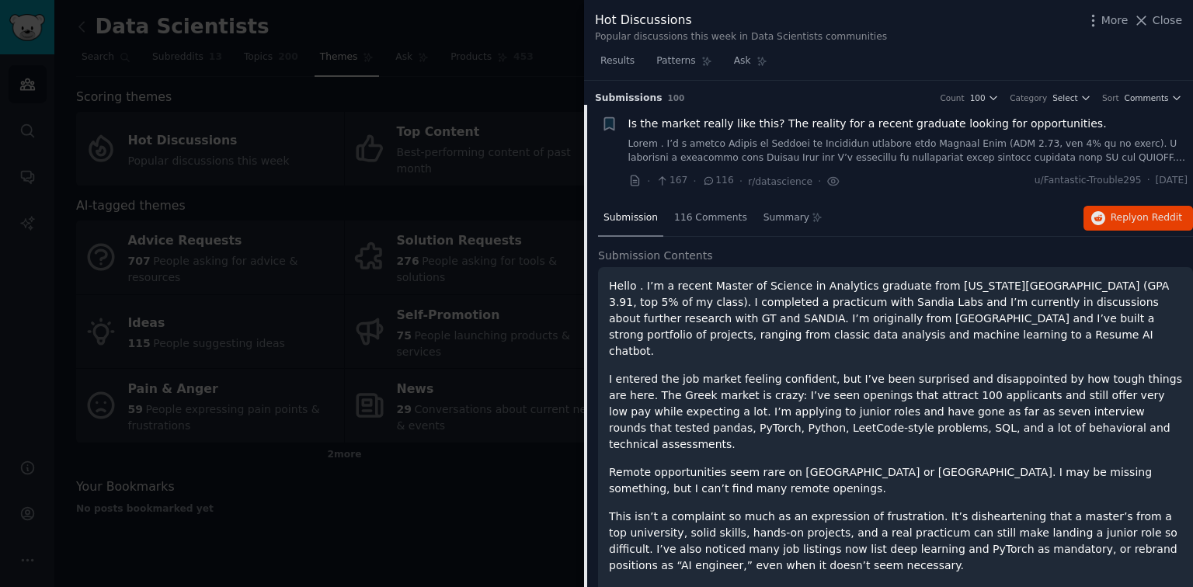
scroll to position [24, 0]
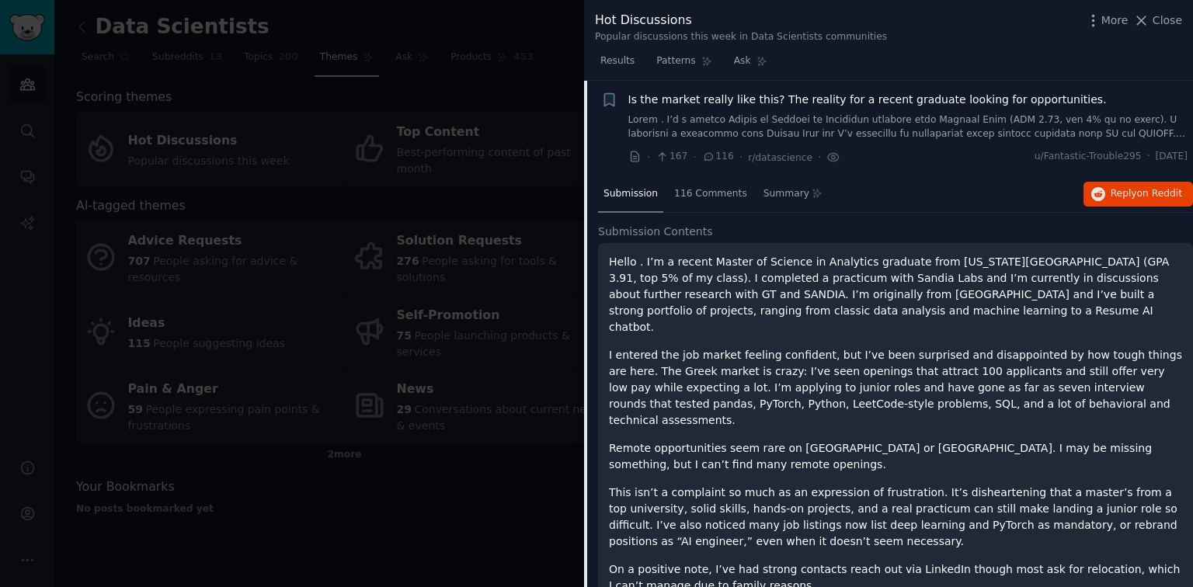
click at [835, 96] on span "Is the market really like this? The reality for a recent graduate looking for o…" at bounding box center [867, 100] width 478 height 16
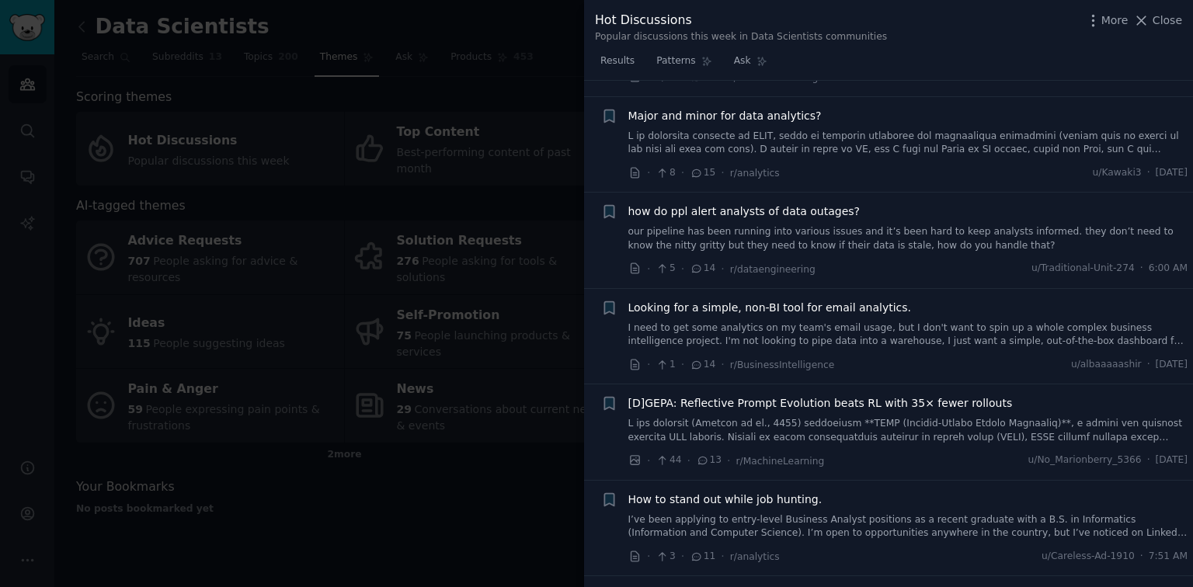
scroll to position [956, 0]
click at [472, 272] on div at bounding box center [596, 293] width 1193 height 587
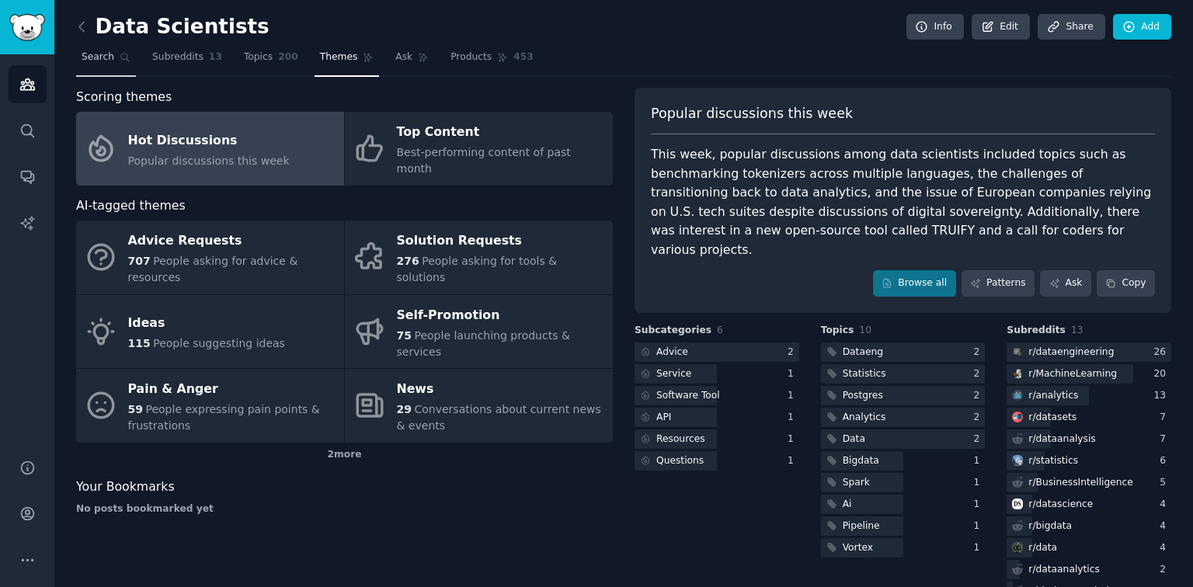
click at [105, 56] on span "Search" at bounding box center [98, 57] width 33 height 14
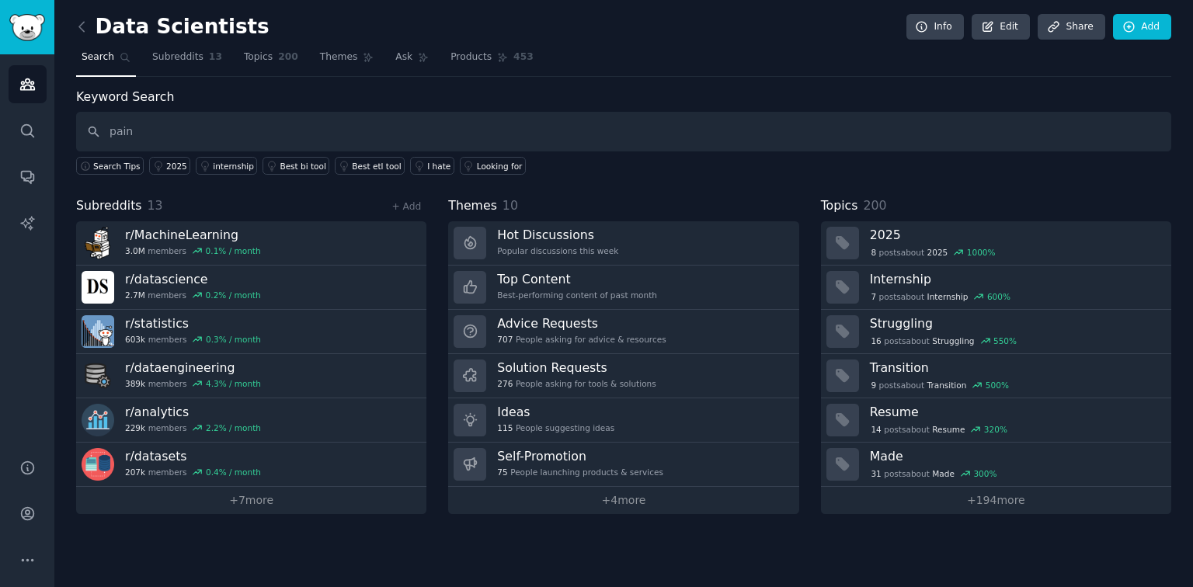
type input "pain"
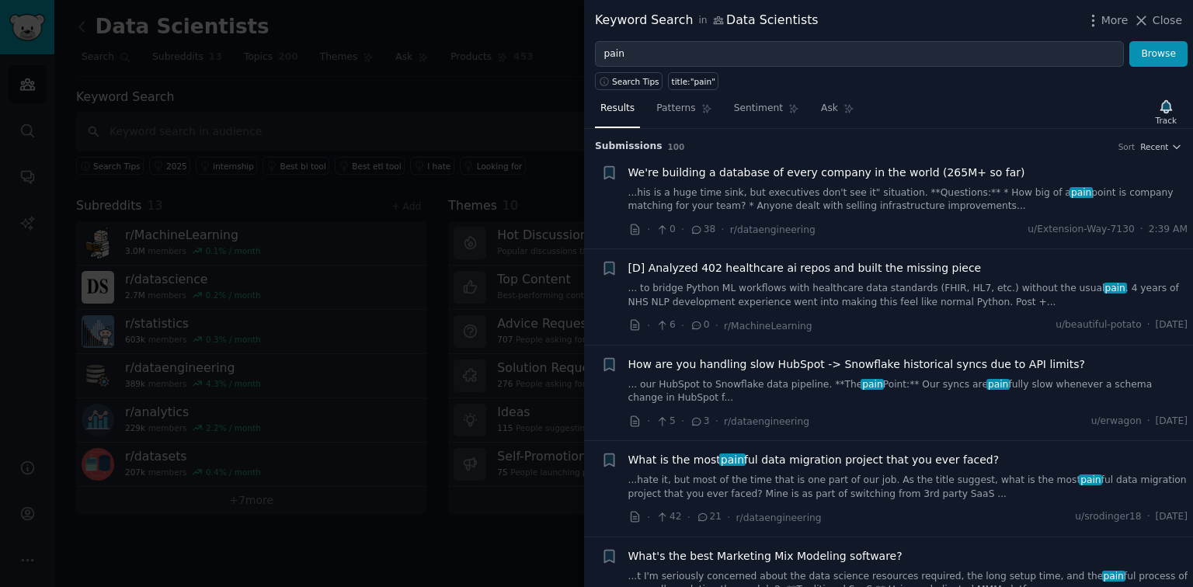
click at [1156, 154] on li "+ We're building a database of every company in the world (265M+ so far) ...his…" at bounding box center [888, 202] width 609 height 96
click at [1156, 137] on div "Submission s 100 Sort Recent" at bounding box center [888, 141] width 587 height 25
click at [1162, 143] on span "Recent" at bounding box center [1154, 146] width 28 height 11
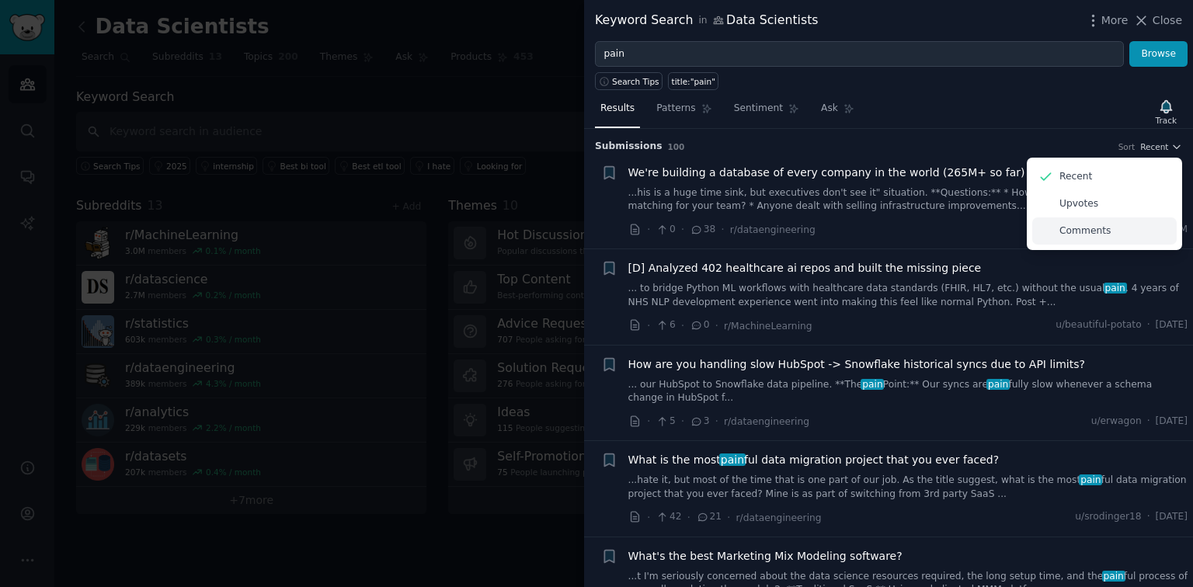
click at [1126, 228] on div "Comments" at bounding box center [1104, 230] width 144 height 27
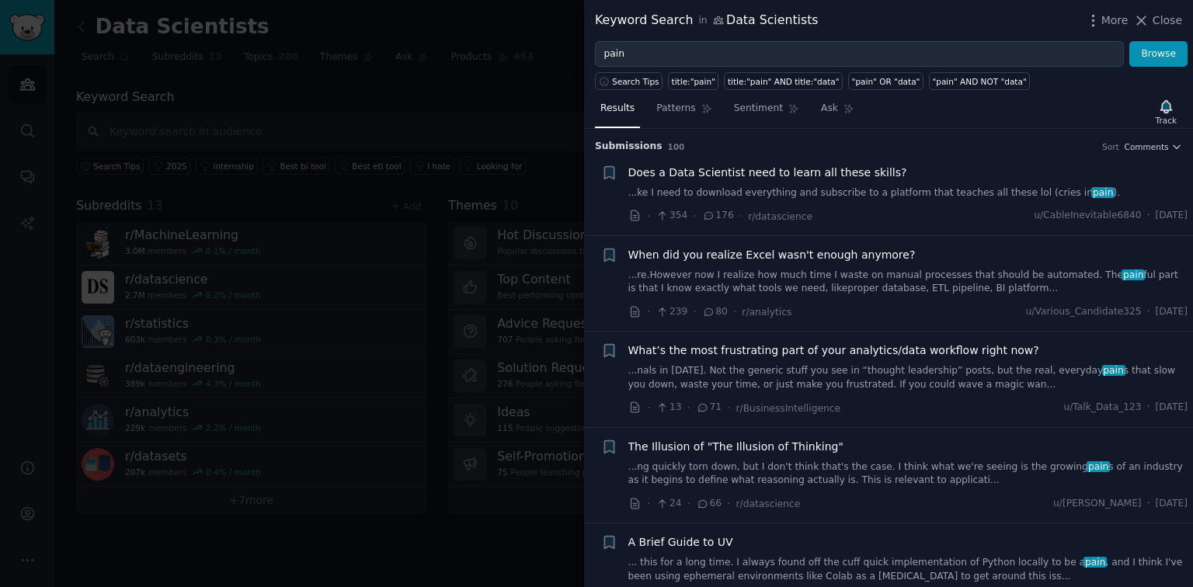
click at [860, 375] on link "...nals in [DATE]. Not the generic stuff you see in “thought leadership” posts,…" at bounding box center [908, 377] width 560 height 27
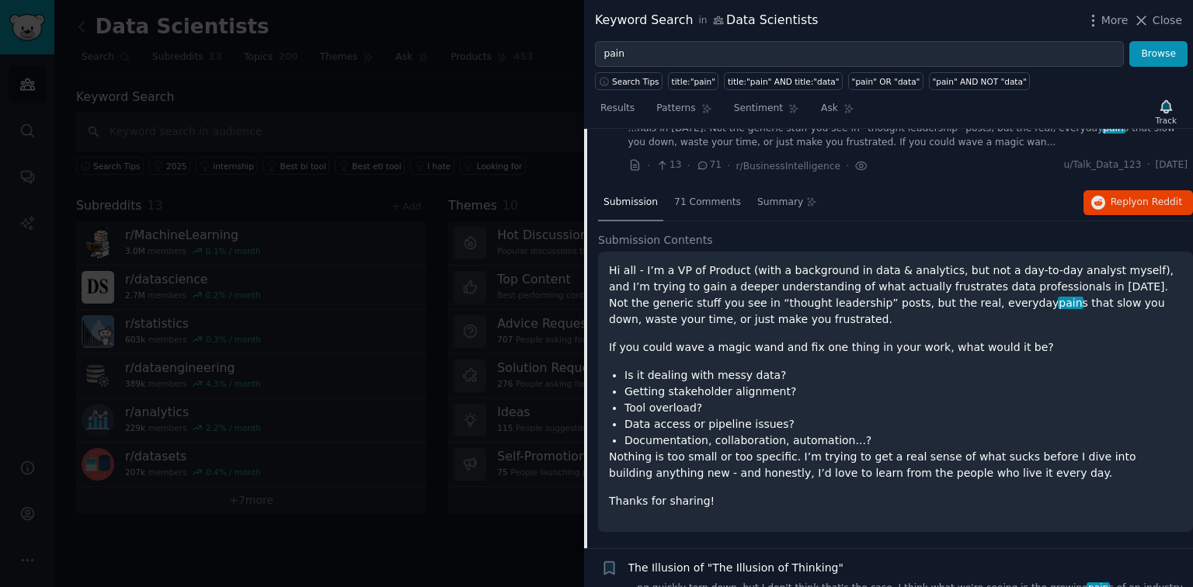
scroll to position [264, 0]
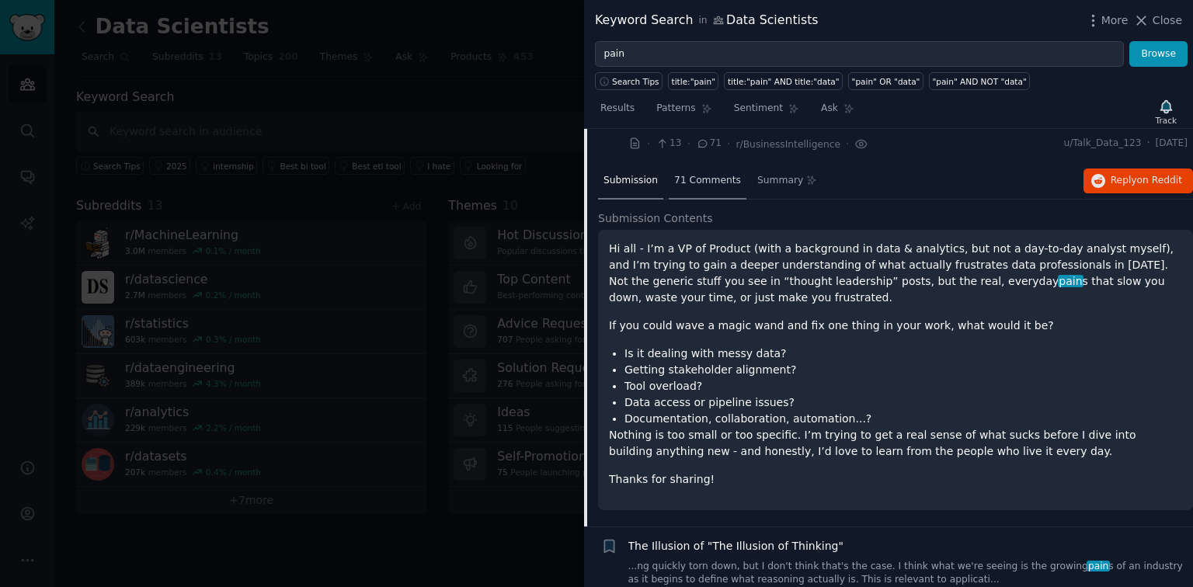
click at [720, 176] on span "71 Comments" at bounding box center [707, 181] width 67 height 14
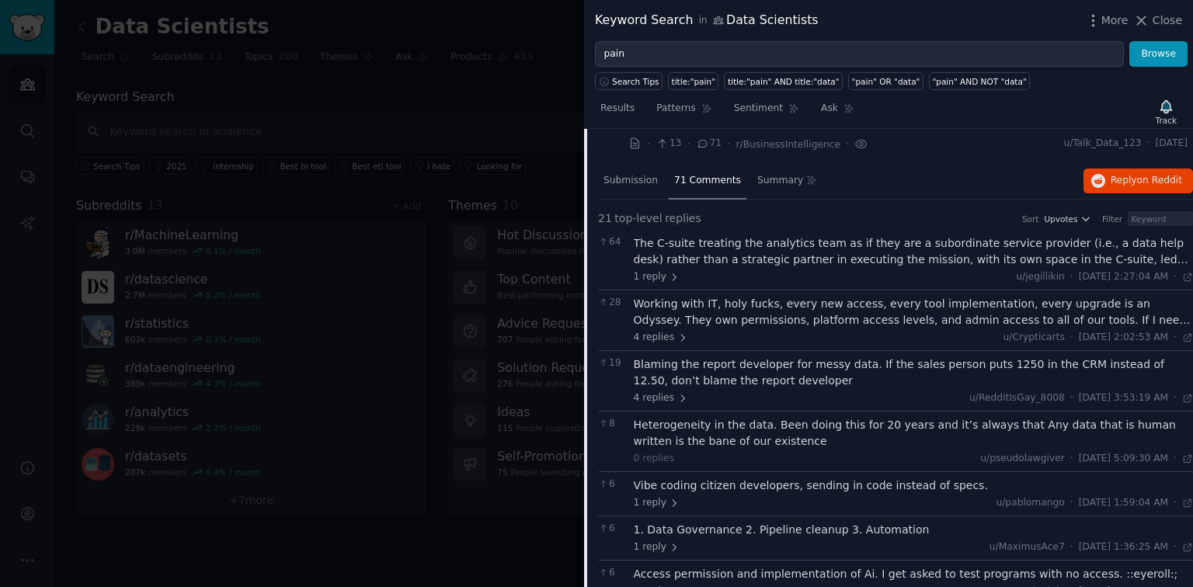
click at [854, 243] on div "The C-suite treating the analytics team as if they are a subordinate service pr…" at bounding box center [914, 251] width 560 height 33
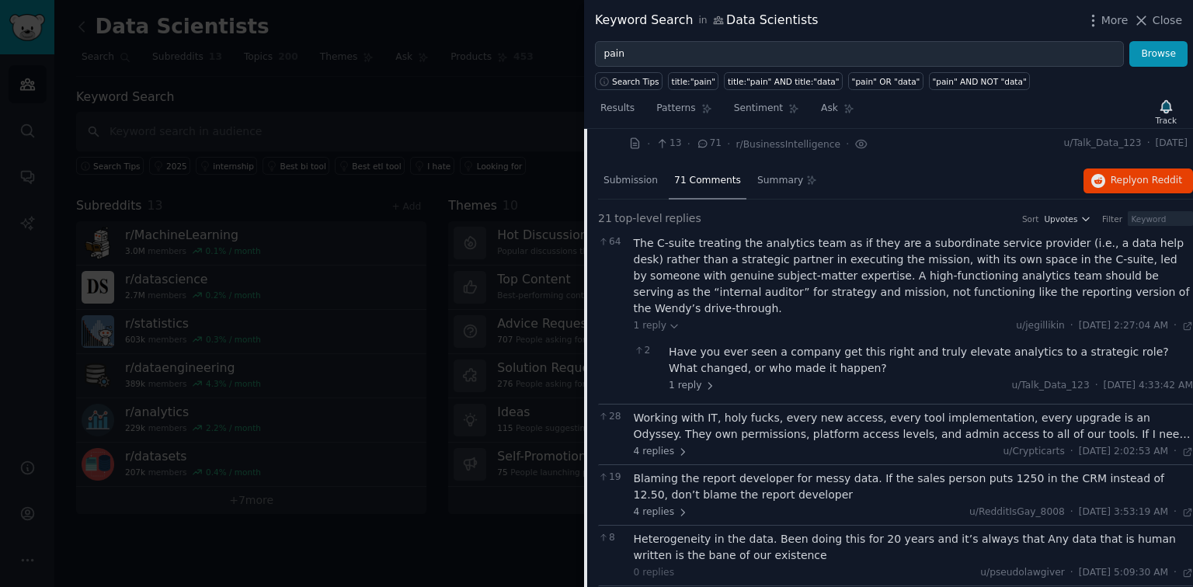
click at [860, 410] on div "Working with IT, holy fucks, every new access, every tool implementation, every…" at bounding box center [914, 426] width 560 height 33
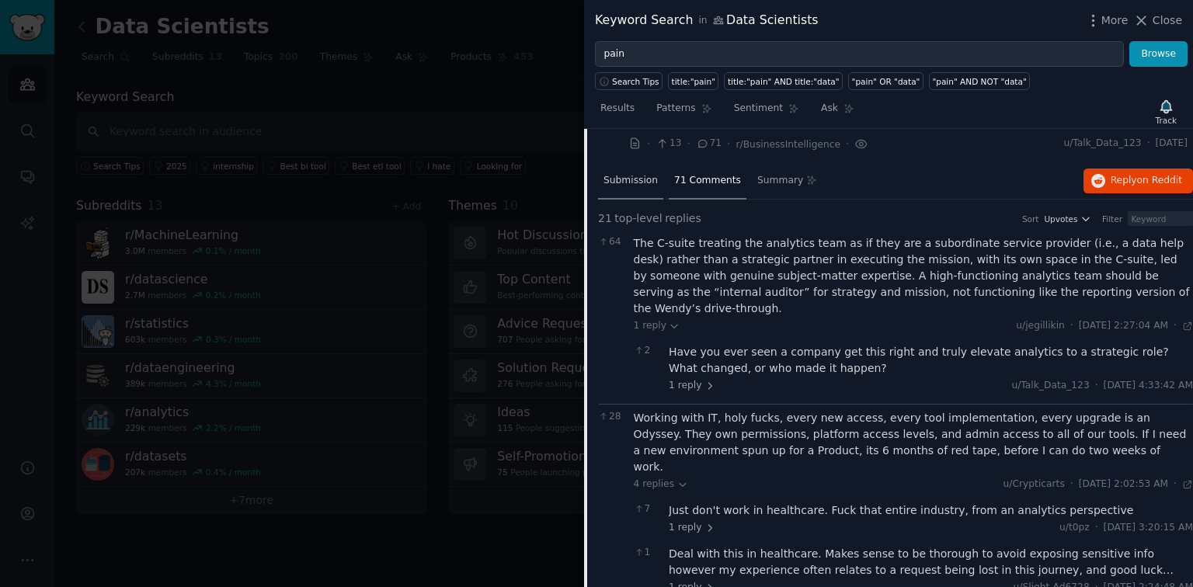
click at [645, 193] on div "Submission" at bounding box center [630, 181] width 65 height 37
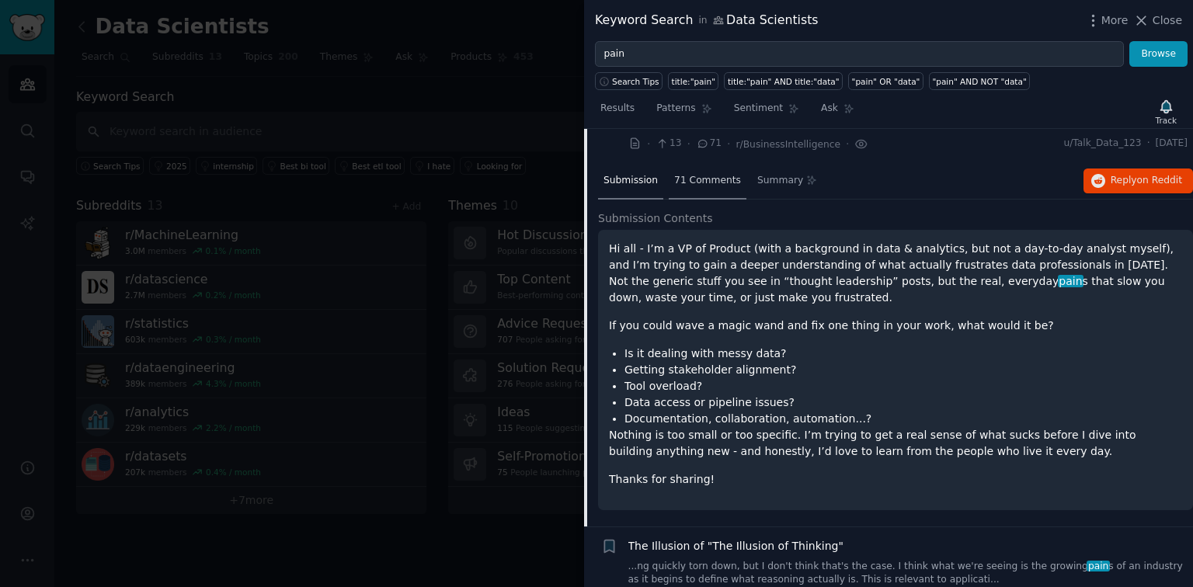
click at [714, 182] on span "71 Comments" at bounding box center [707, 181] width 67 height 14
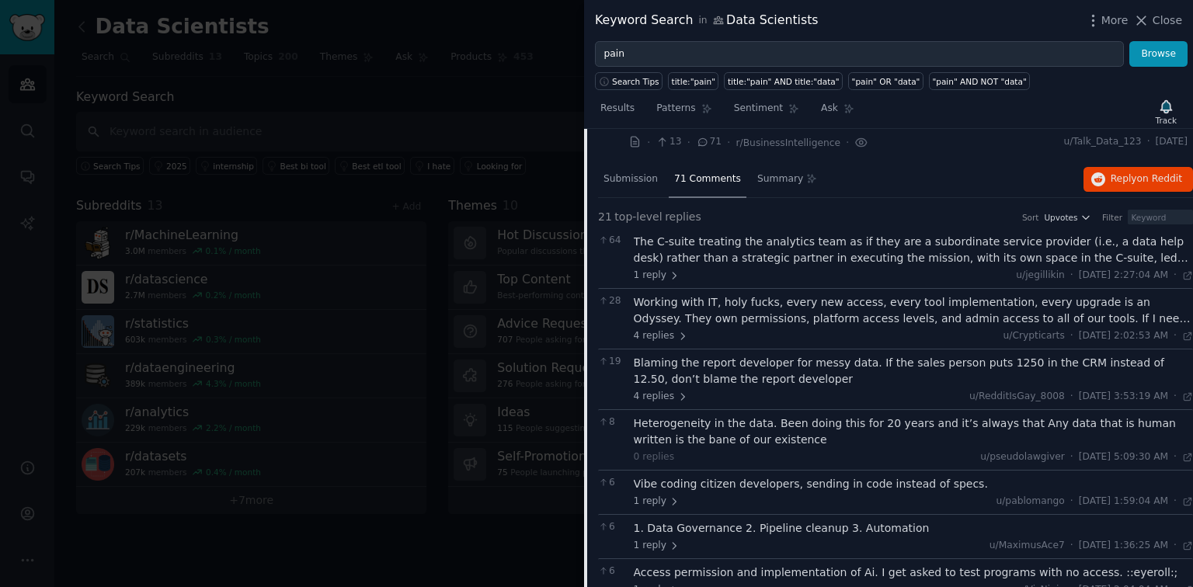
scroll to position [140, 0]
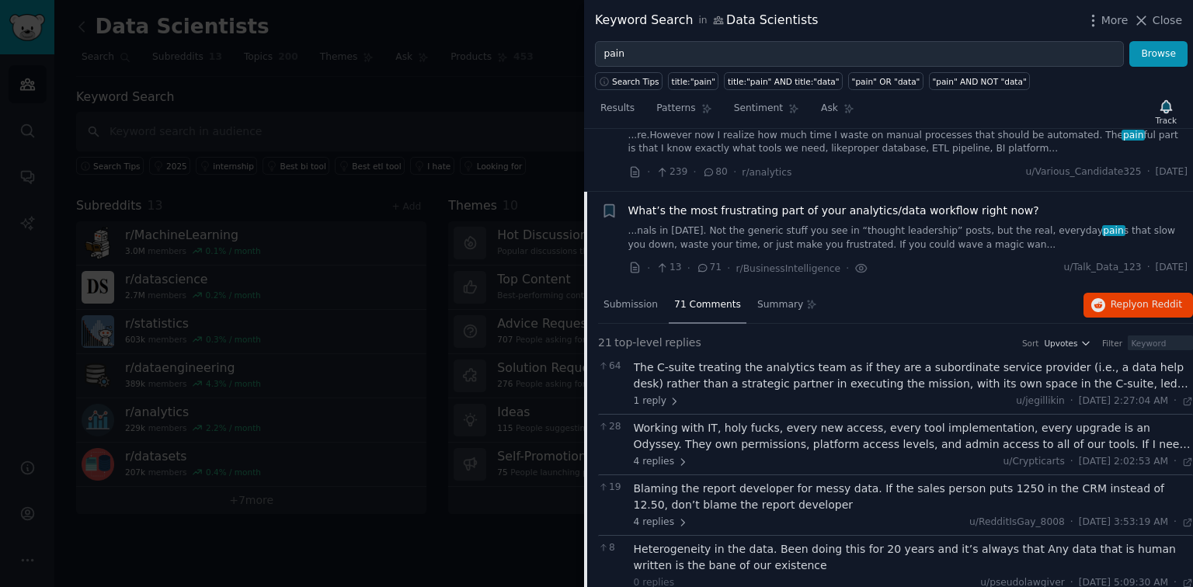
click at [756, 217] on span "What’s the most frustrating part of your analytics/data workflow right now?" at bounding box center [833, 211] width 411 height 16
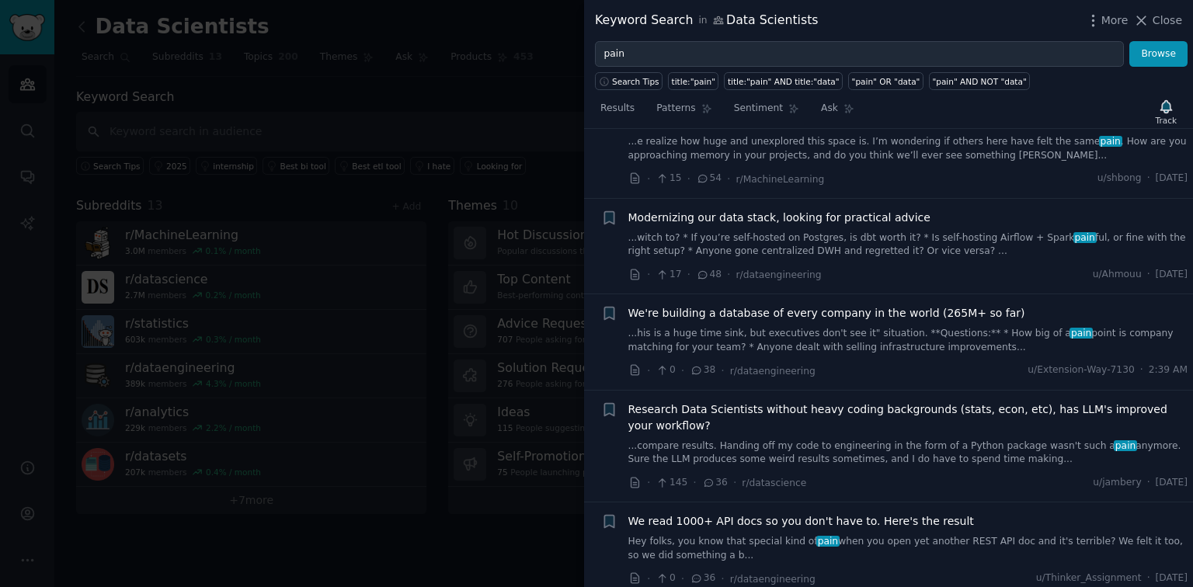
scroll to position [637, 0]
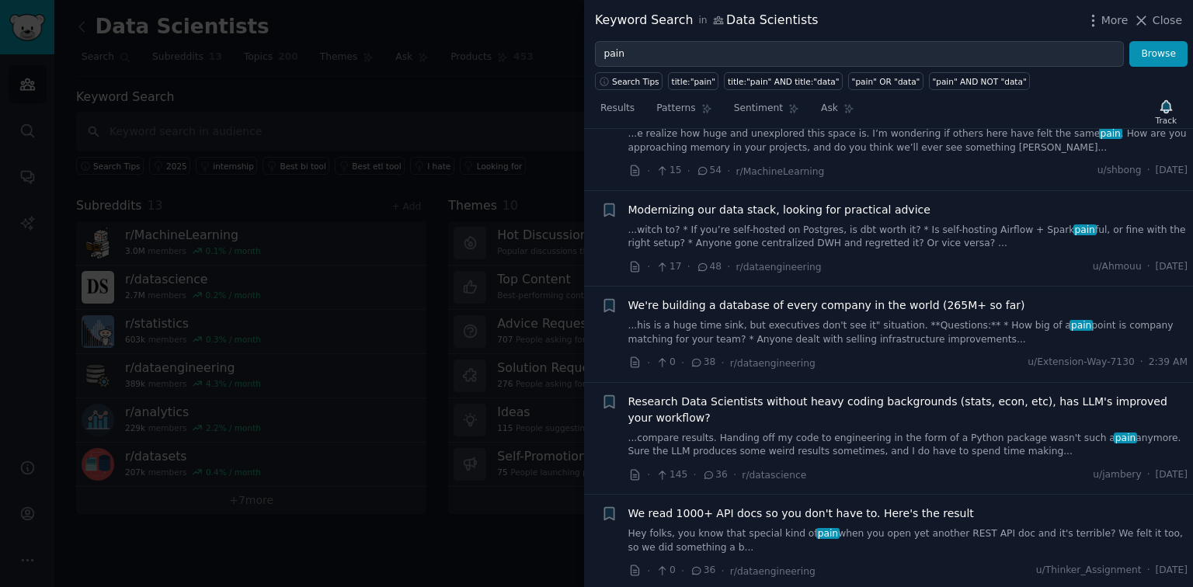
click at [784, 325] on link "...his is a huge time sink, but executives don't see it" situation. **Questions…" at bounding box center [908, 332] width 560 height 27
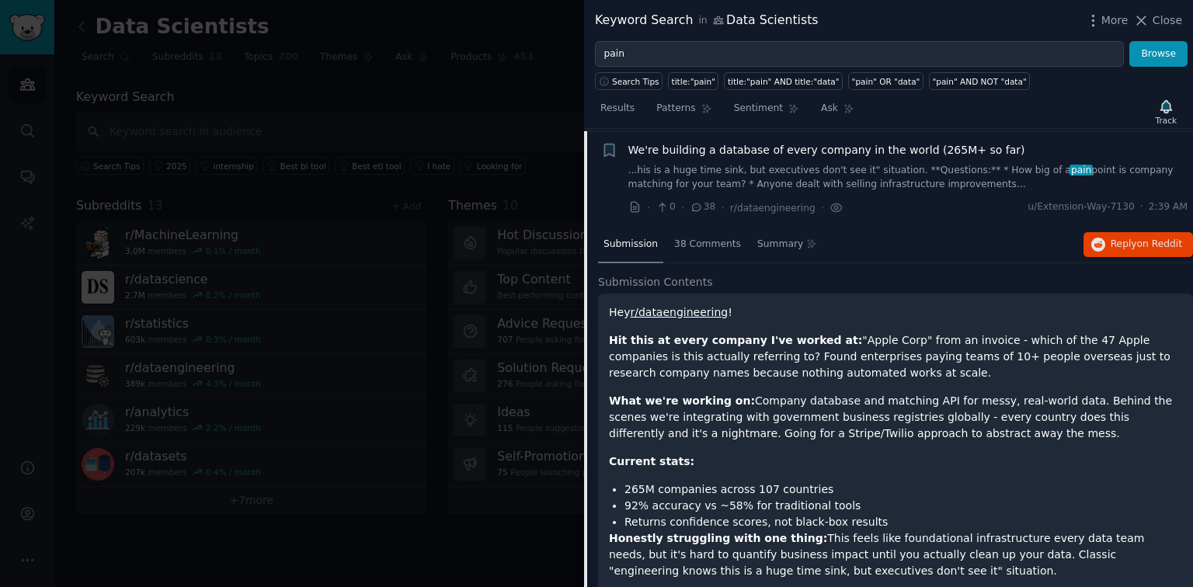
scroll to position [793, 0]
click at [705, 251] on div "38 Comments" at bounding box center [708, 244] width 78 height 37
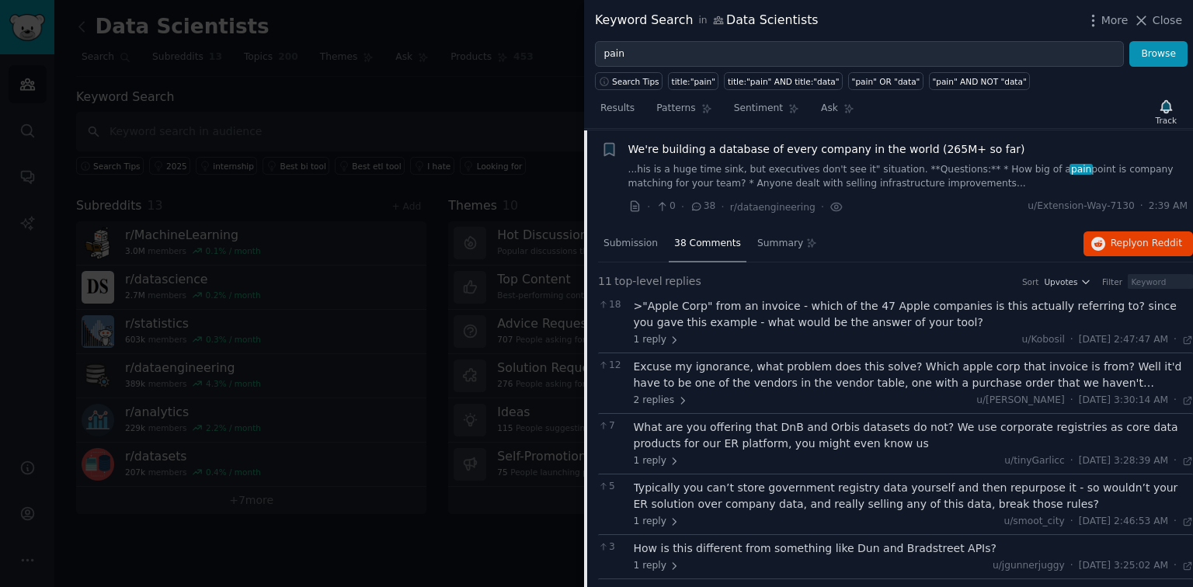
click at [872, 309] on div ">"Apple Corp" from an invoice - which of the 47 Apple companies is this actuall…" at bounding box center [914, 314] width 560 height 33
